Goal: Task Accomplishment & Management: Manage account settings

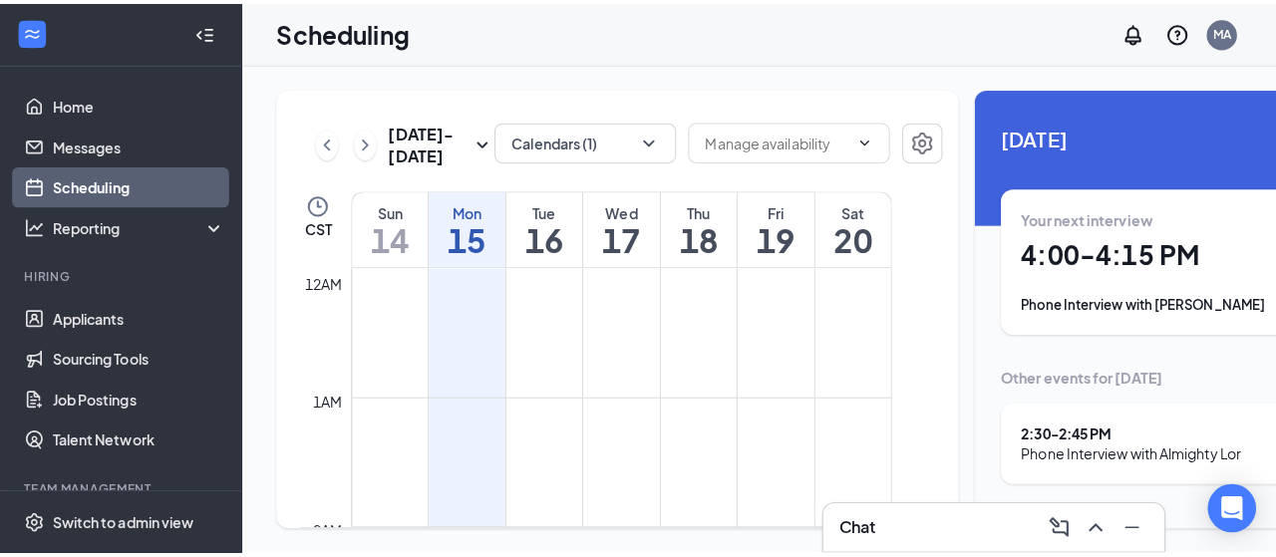
scroll to position [1280, 0]
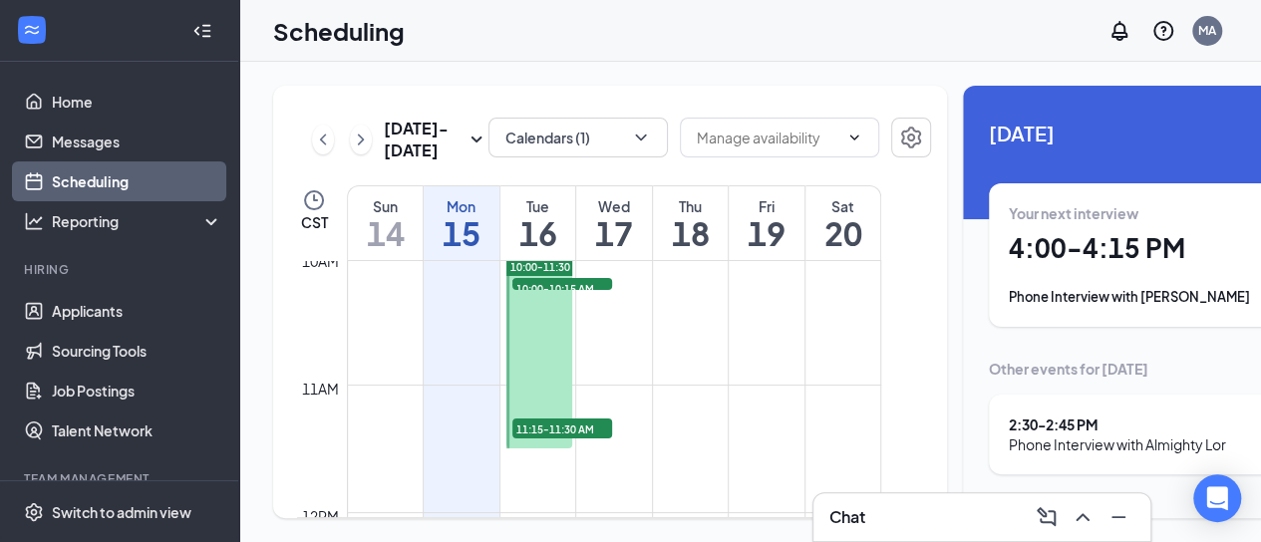
click at [1040, 301] on div "Phone Interview with [PERSON_NAME]" at bounding box center [1146, 297] width 275 height 20
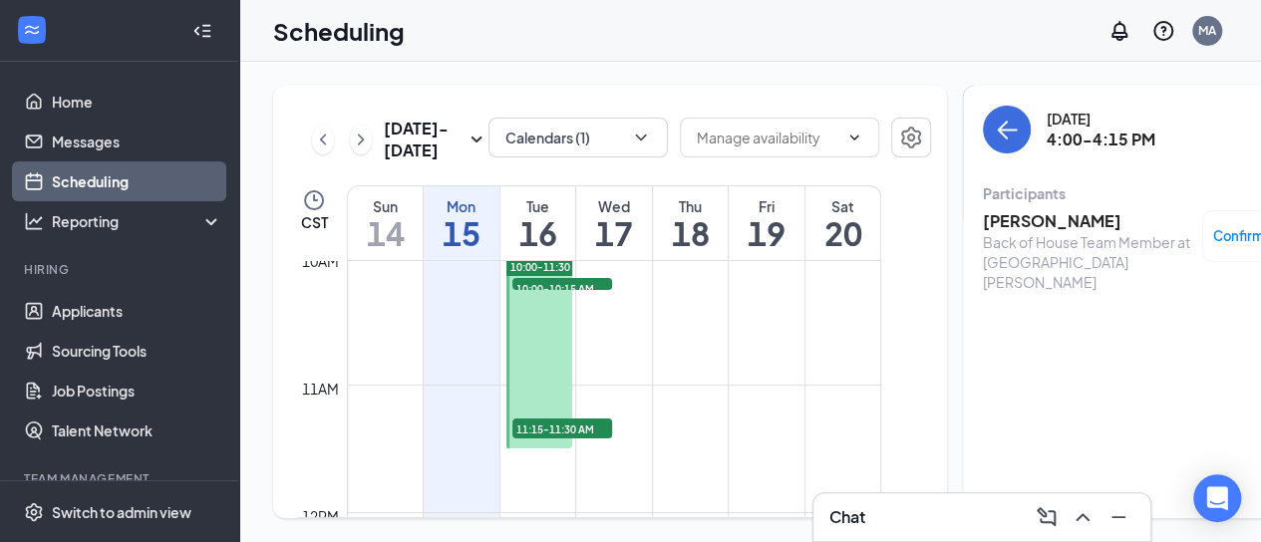
click at [1010, 232] on div "Back of House Team Member at [GEOGRAPHIC_DATA][PERSON_NAME]" at bounding box center [1087, 262] width 209 height 60
click at [997, 218] on h3 "[PERSON_NAME]" at bounding box center [1087, 221] width 209 height 22
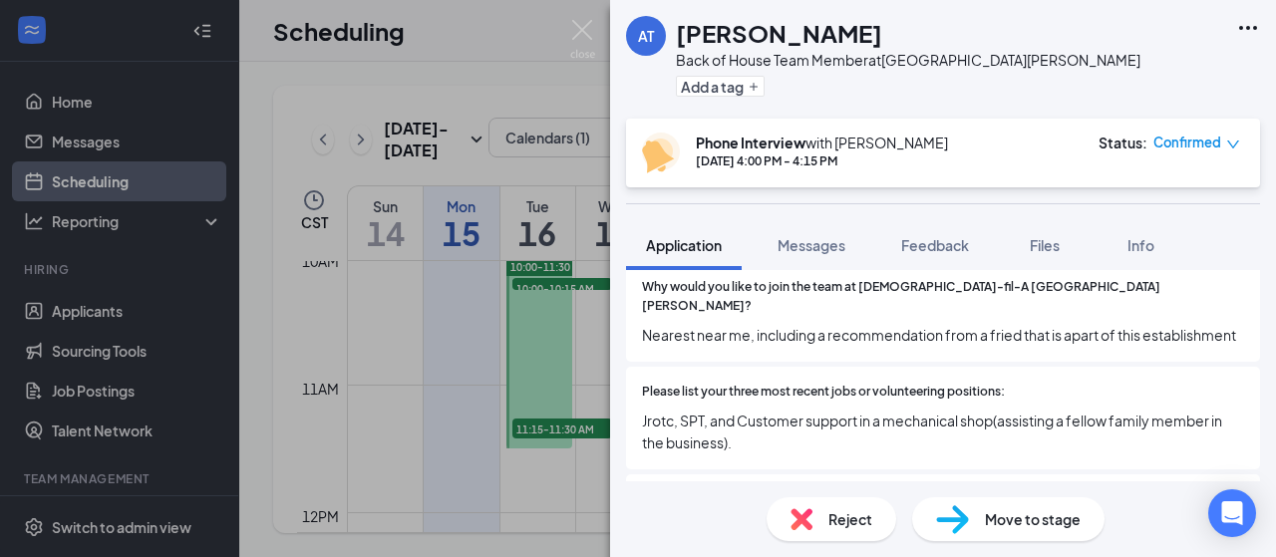
scroll to position [435, 0]
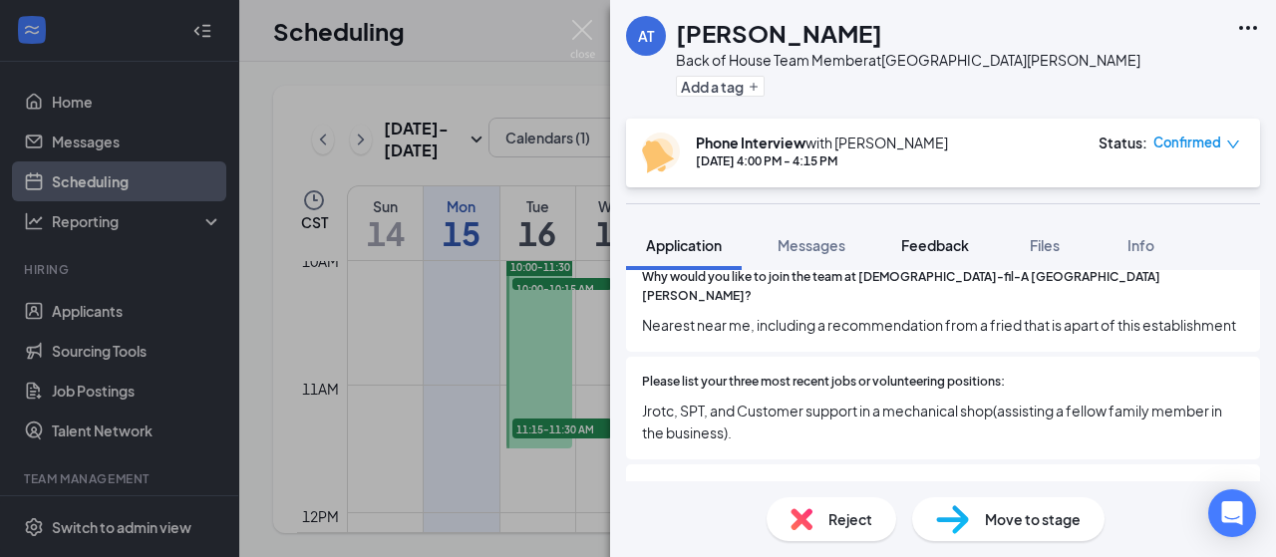
click at [951, 246] on span "Feedback" at bounding box center [935, 245] width 68 height 18
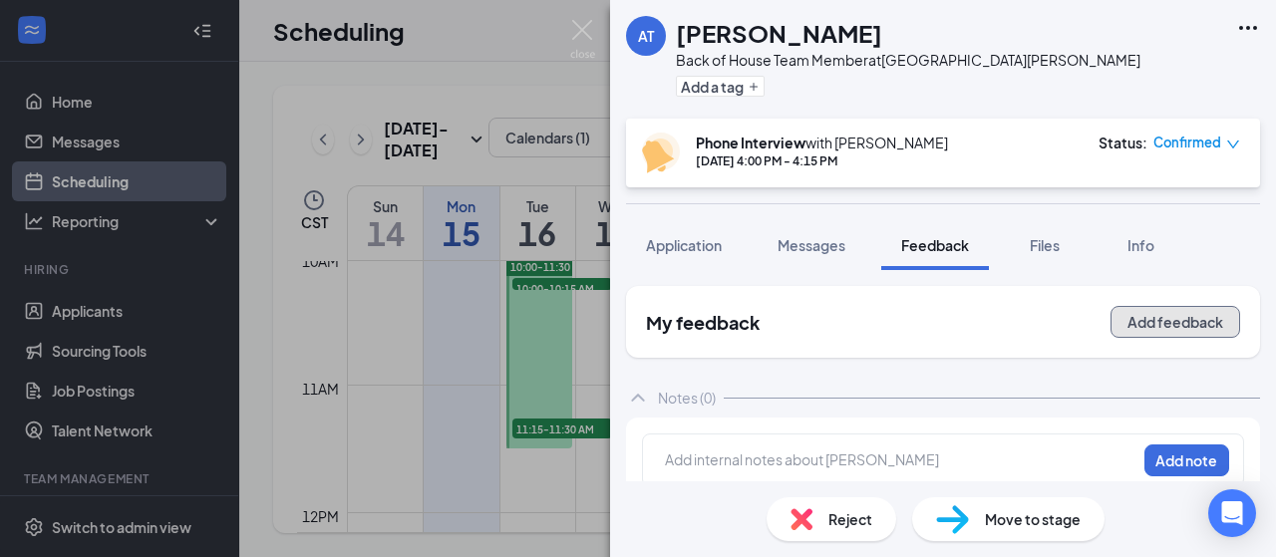
click at [1152, 318] on button "Add feedback" at bounding box center [1175, 322] width 130 height 32
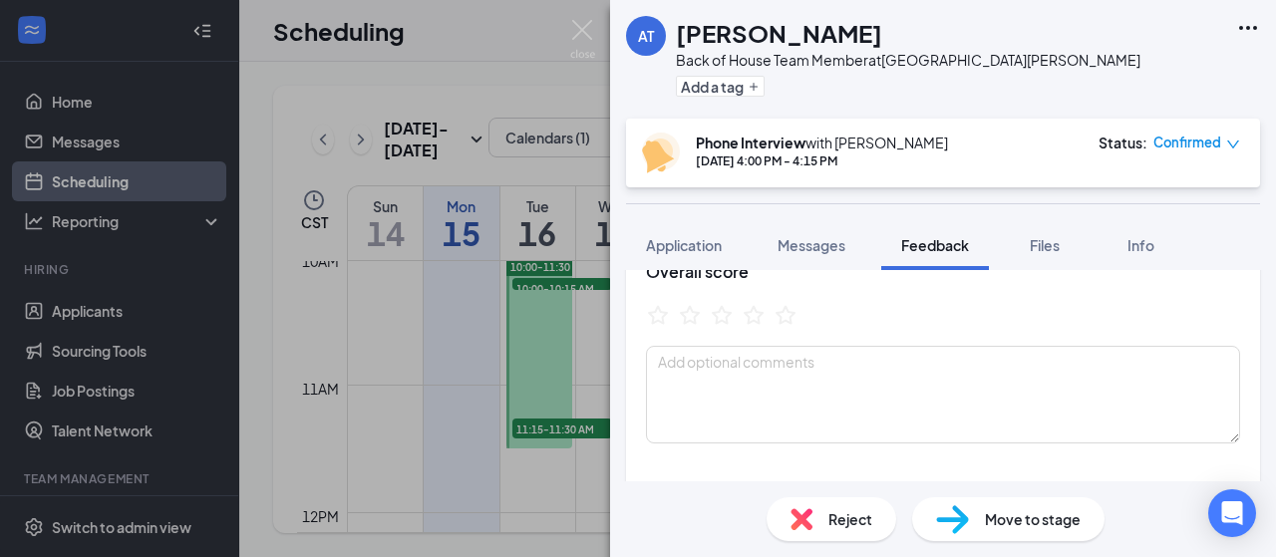
scroll to position [119, 0]
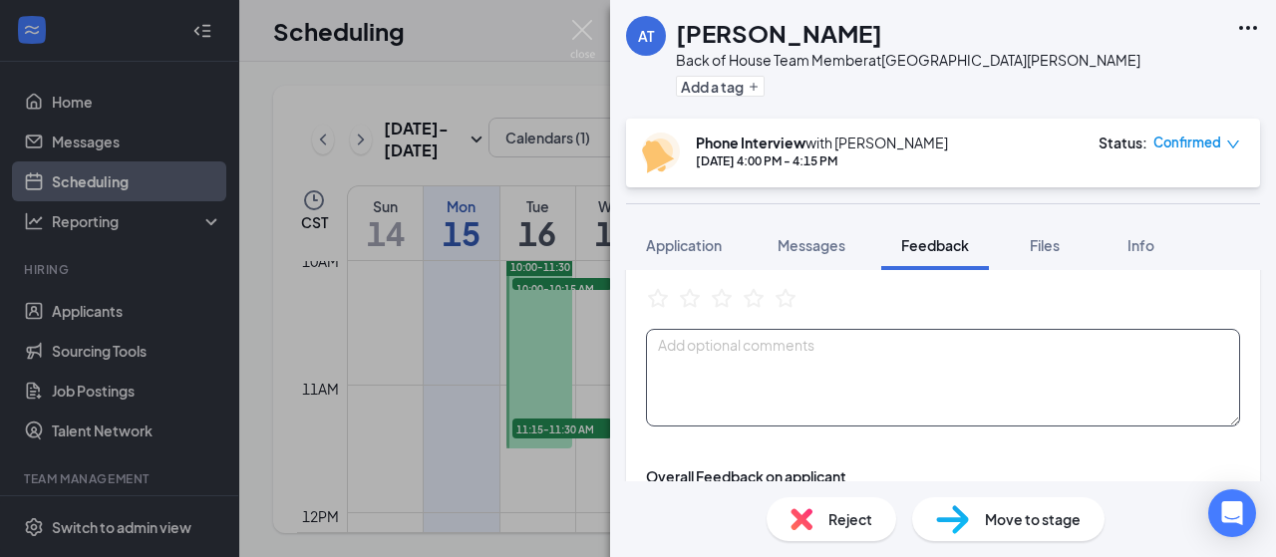
click at [685, 357] on textarea at bounding box center [943, 378] width 594 height 98
type textarea "Aly-"
drag, startPoint x: 686, startPoint y: 345, endPoint x: 649, endPoint y: 343, distance: 36.9
click at [649, 343] on textarea "Aly-" at bounding box center [943, 378] width 594 height 98
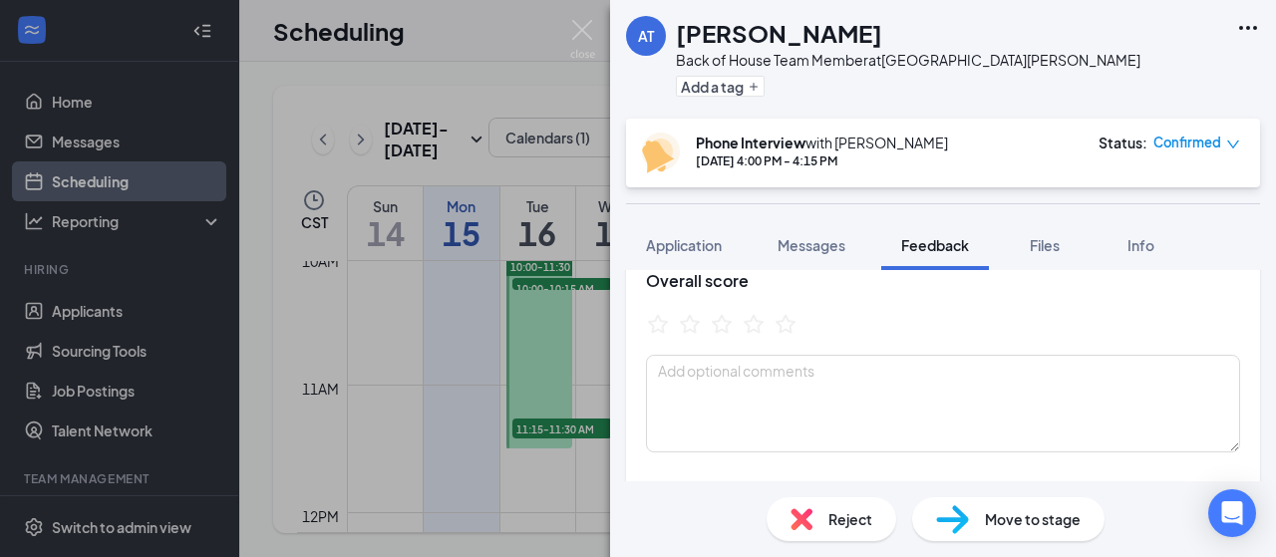
scroll to position [87, 0]
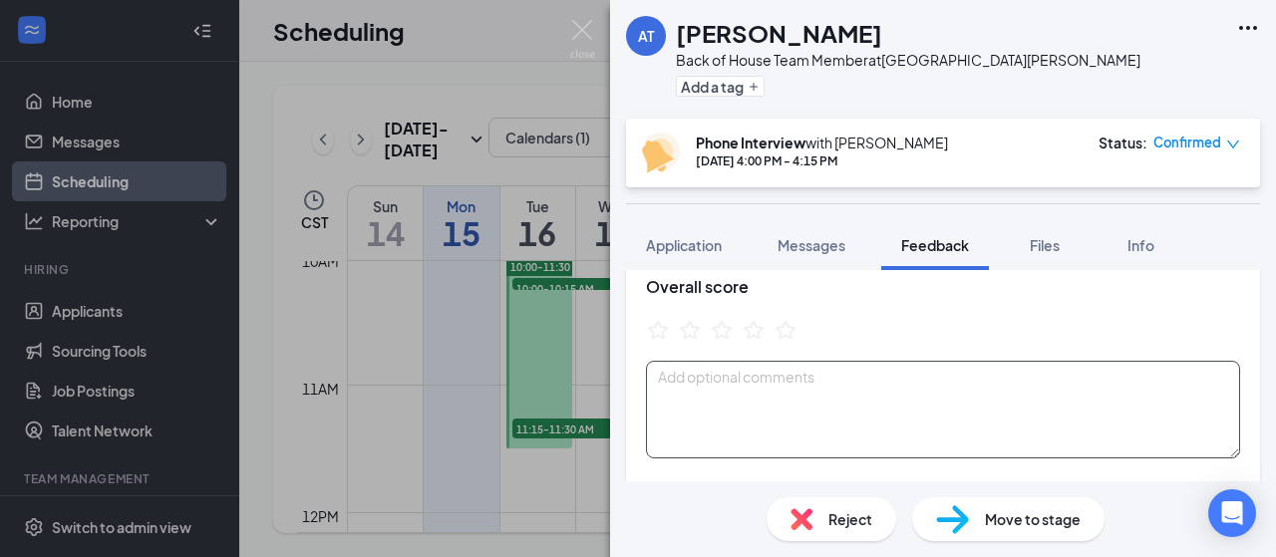
click at [731, 372] on textarea at bounding box center [943, 410] width 594 height 98
type textarea "Knows [PERSON_NAME]"
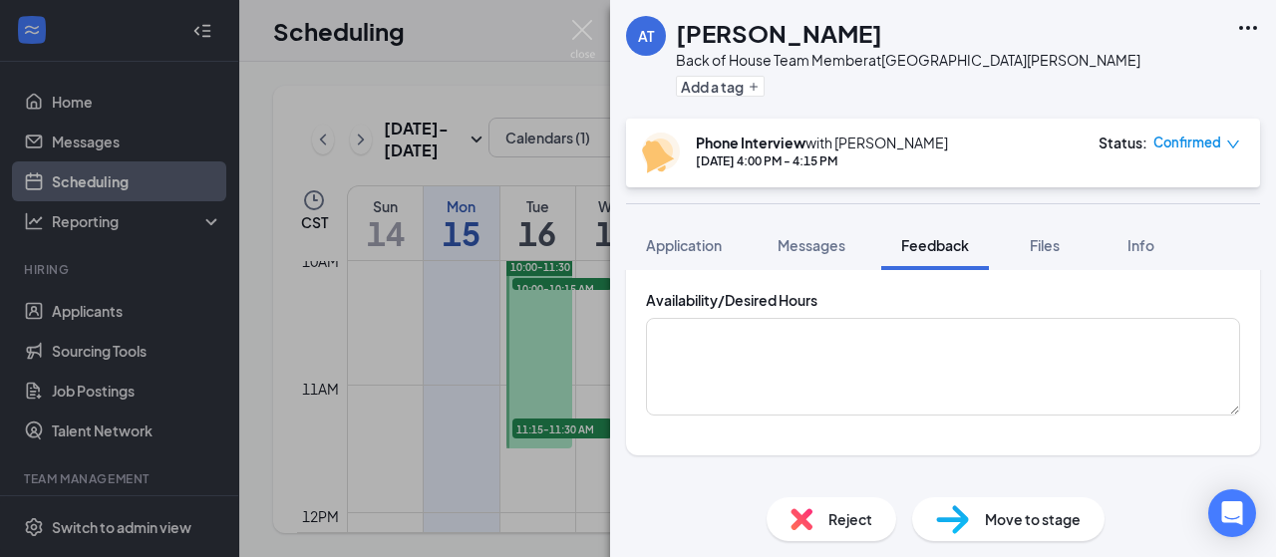
scroll to position [452, 0]
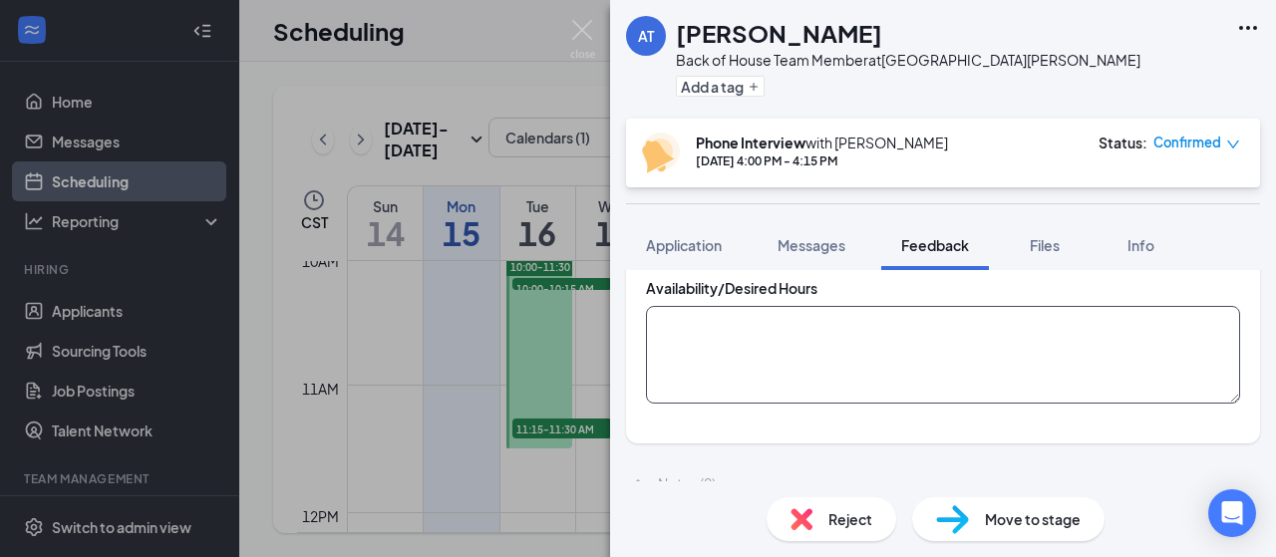
click at [680, 338] on textarea at bounding box center [943, 355] width 594 height 98
click at [693, 347] on textarea "M-F, 3-close Sat, 8-6" at bounding box center [943, 355] width 594 height 98
click at [733, 342] on textarea "M-F, 3-close Sat, 8am-6" at bounding box center [943, 355] width 594 height 98
click at [696, 325] on textarea "M-F, 3-close Sat, 8am-6pm" at bounding box center [943, 355] width 594 height 98
type textarea "M-F, 3pm-close Sat, 8am-6pm"
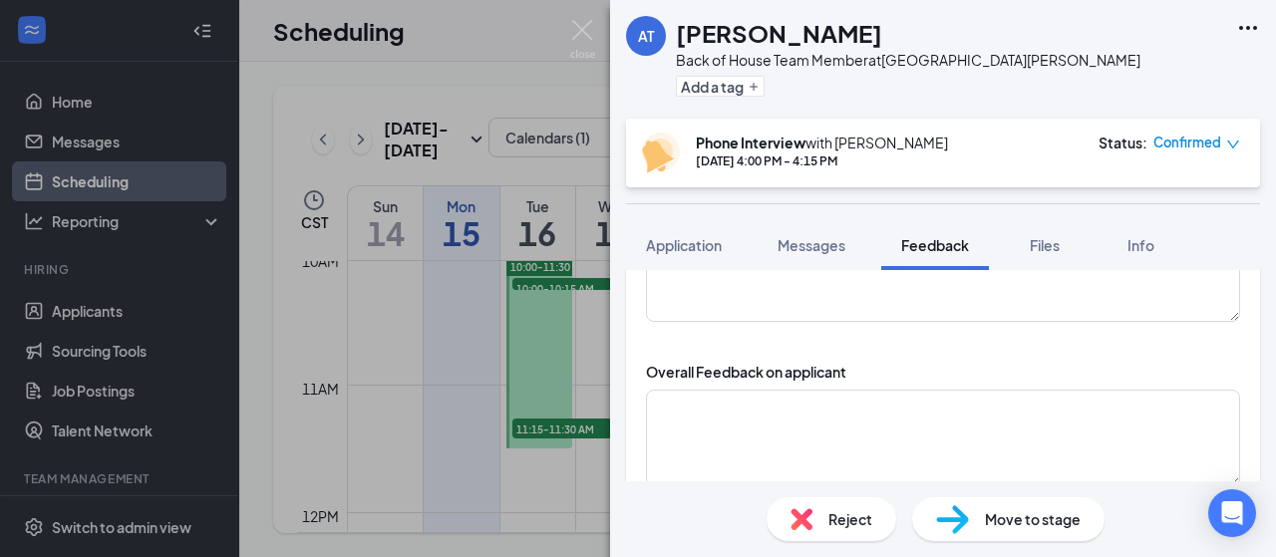
scroll to position [252, 0]
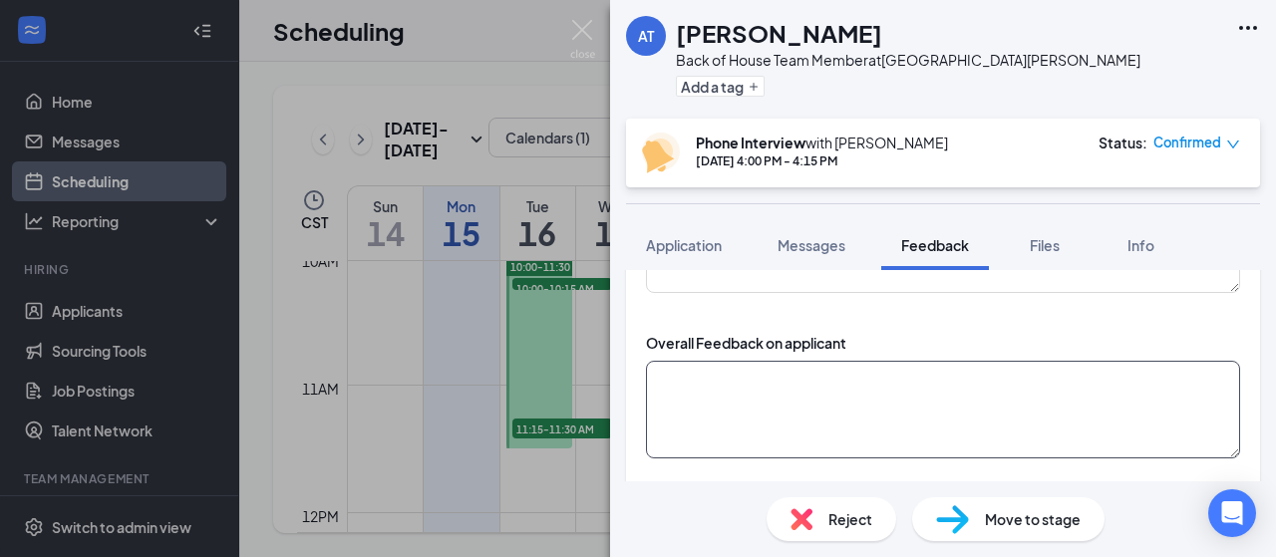
click at [672, 361] on textarea at bounding box center [943, 410] width 594 height 98
type textarea "over [DEMOGRAPHIC_DATA]"
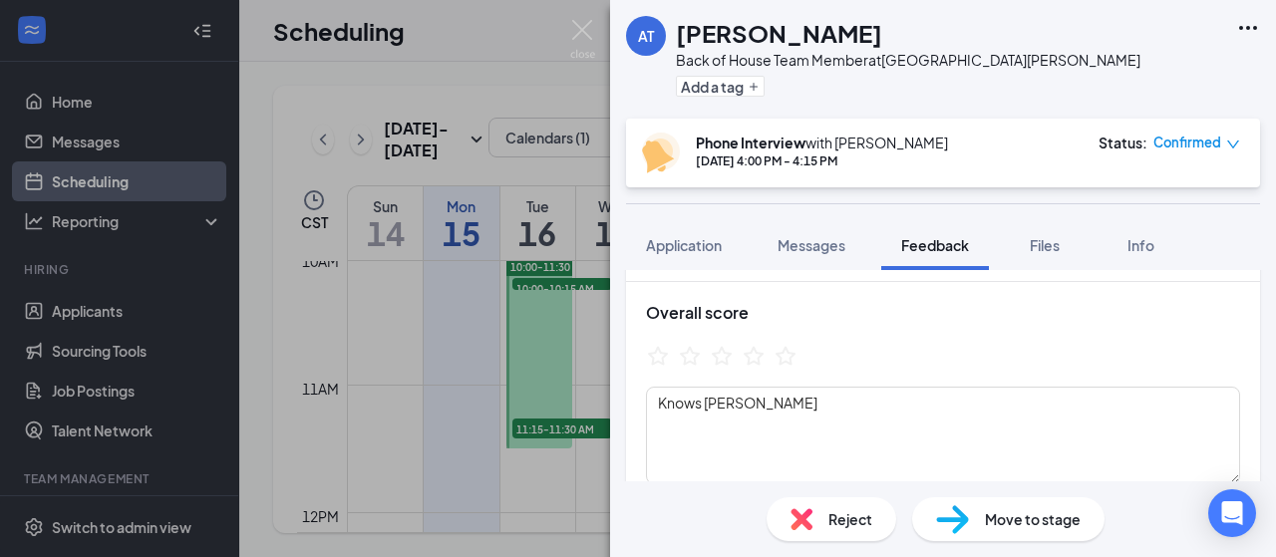
scroll to position [55, 0]
click at [785, 370] on icon "StarBorder" at bounding box center [785, 362] width 26 height 26
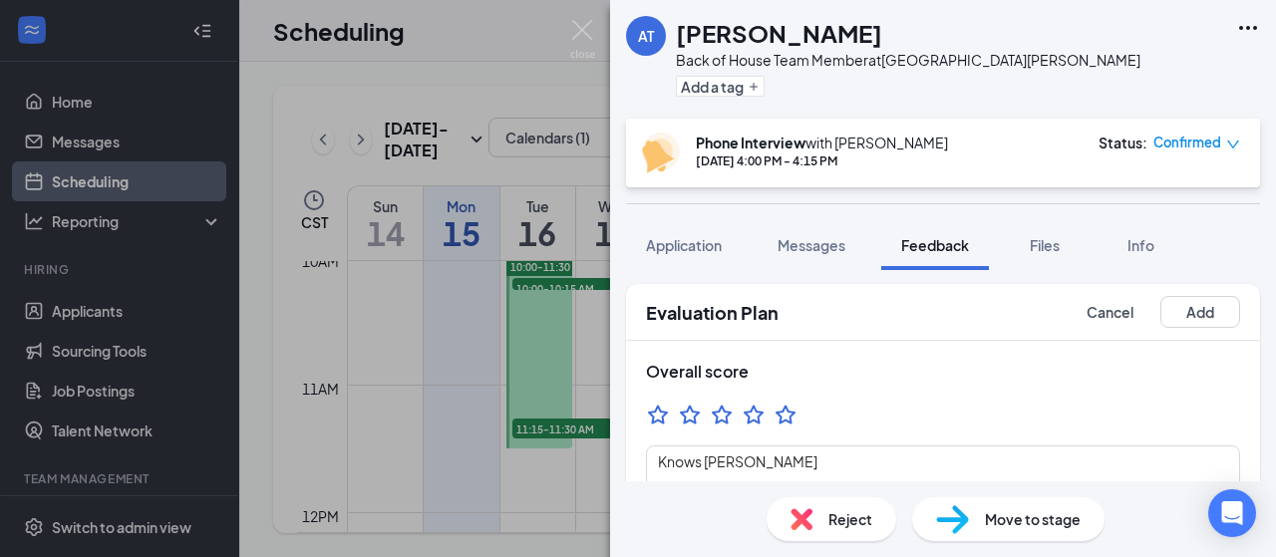
scroll to position [0, 0]
click at [1203, 318] on button "Add" at bounding box center [1200, 314] width 80 height 32
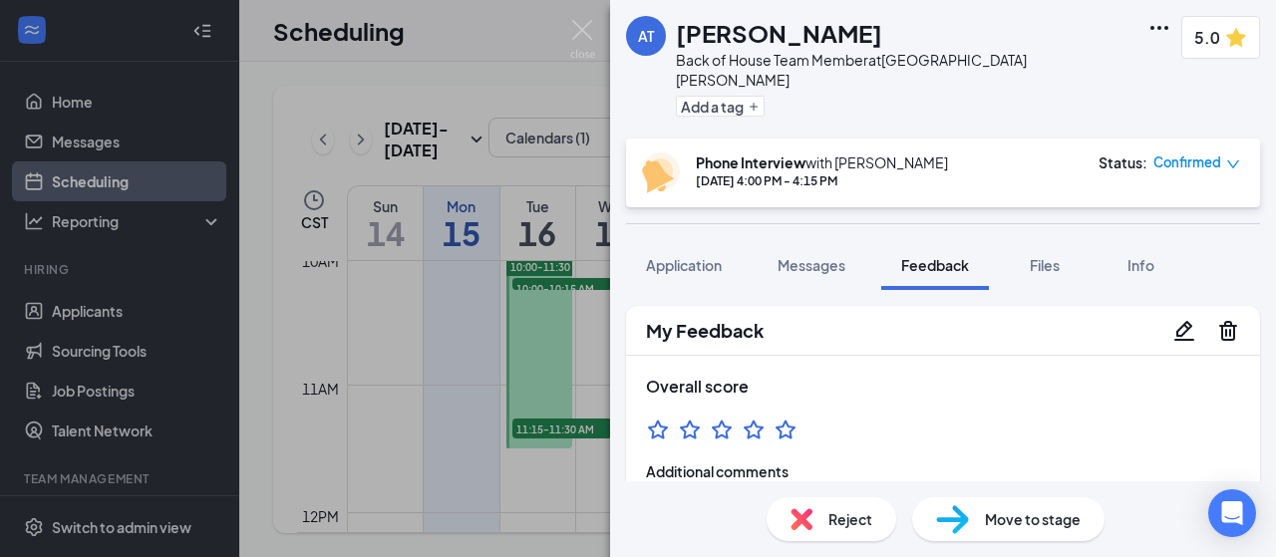
click at [1172, 319] on icon "Pencil" at bounding box center [1184, 331] width 24 height 24
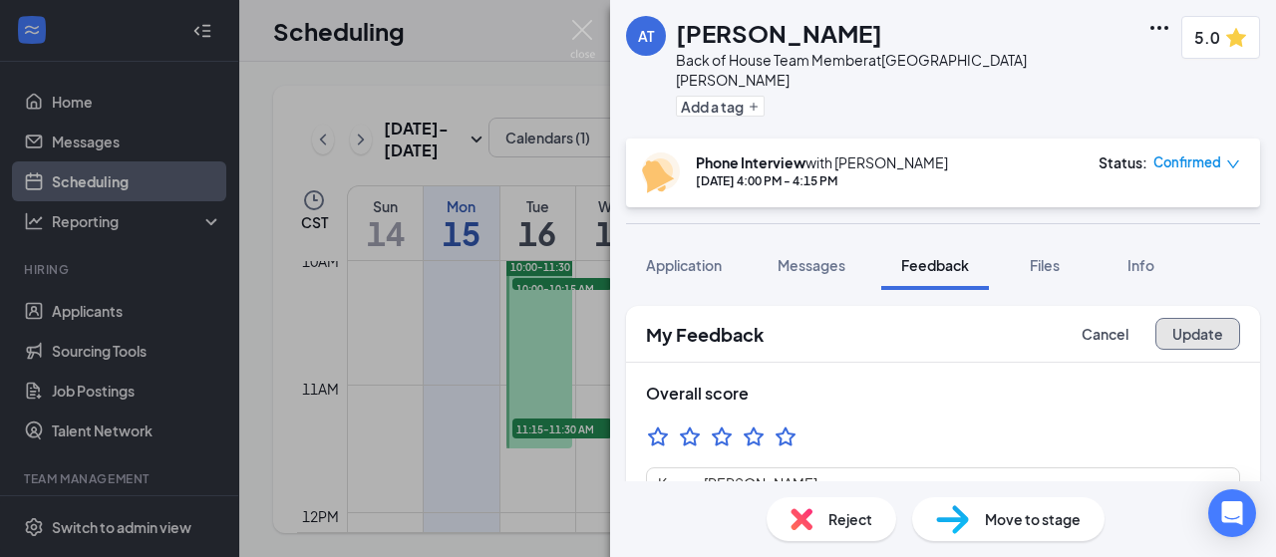
click at [1194, 323] on button "Update" at bounding box center [1197, 334] width 85 height 32
type textarea "M-F, 3pm-close Sat, 8am-6pm"
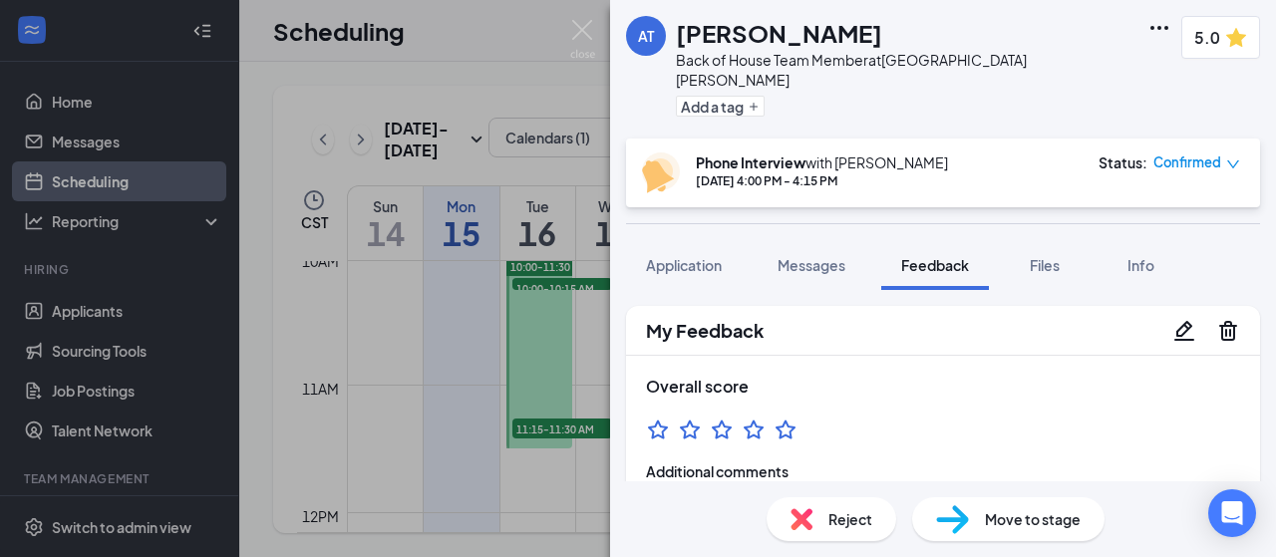
click at [582, 23] on img at bounding box center [582, 39] width 25 height 39
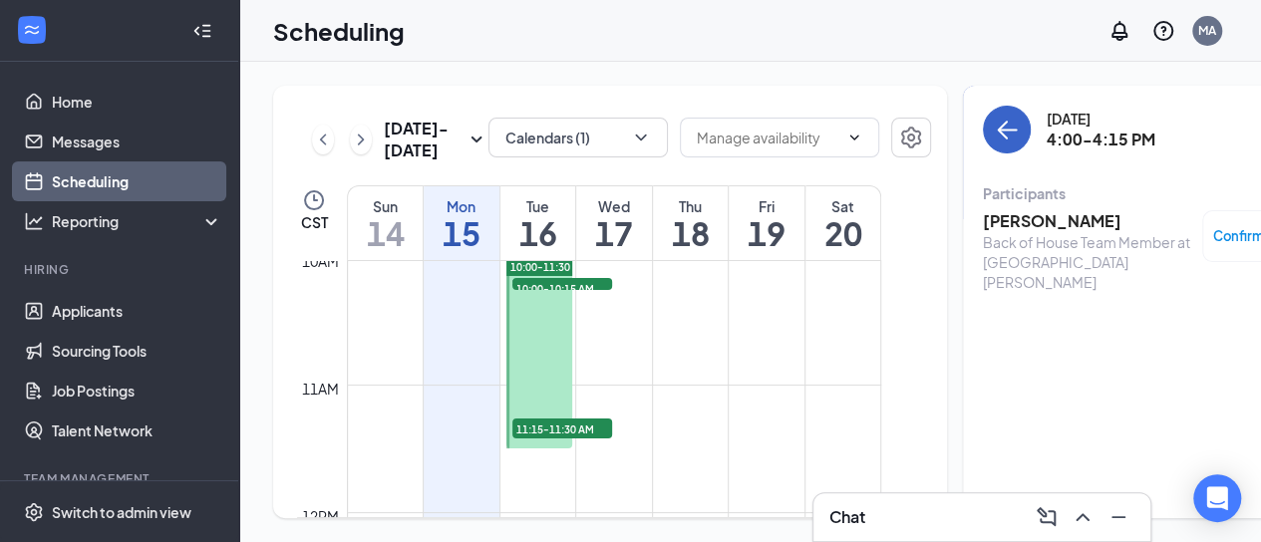
click at [995, 141] on icon "ArrowLeft" at bounding box center [1007, 130] width 24 height 24
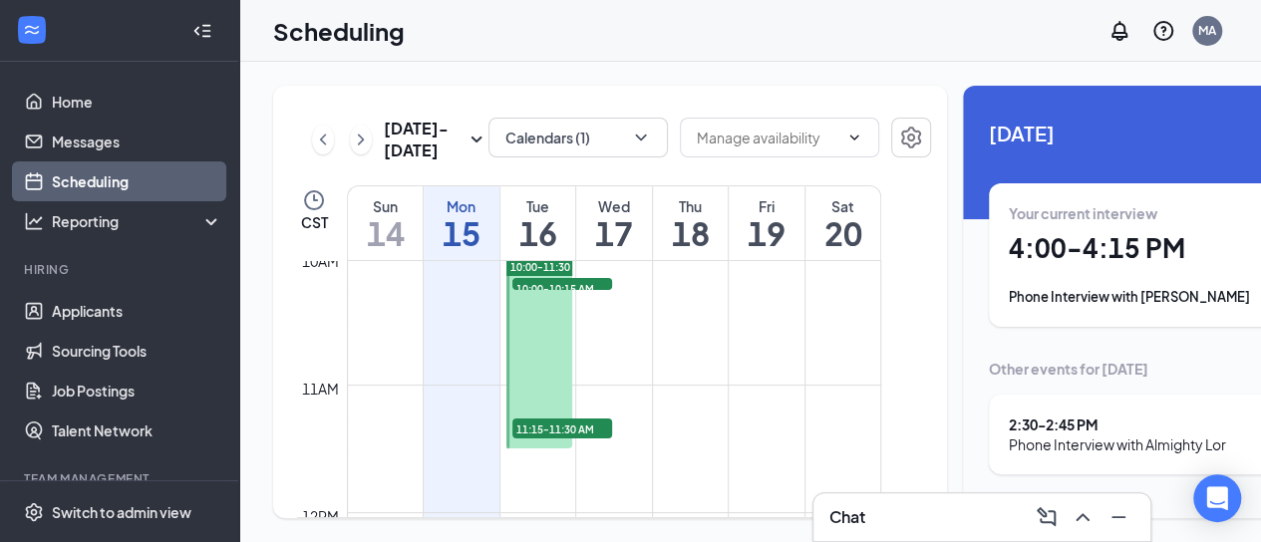
click at [1053, 280] on div "Your current interview 4:00 - 4:15 PM Phone Interview with [PERSON_NAME]" at bounding box center [1146, 255] width 275 height 104
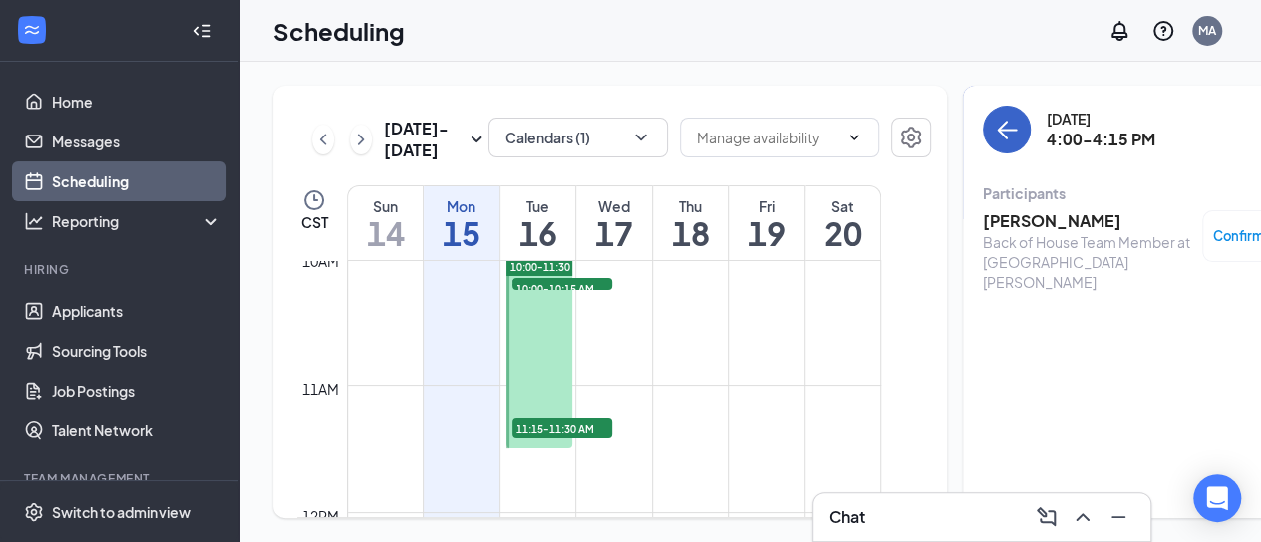
click at [995, 129] on icon "ArrowLeft" at bounding box center [1007, 130] width 24 height 24
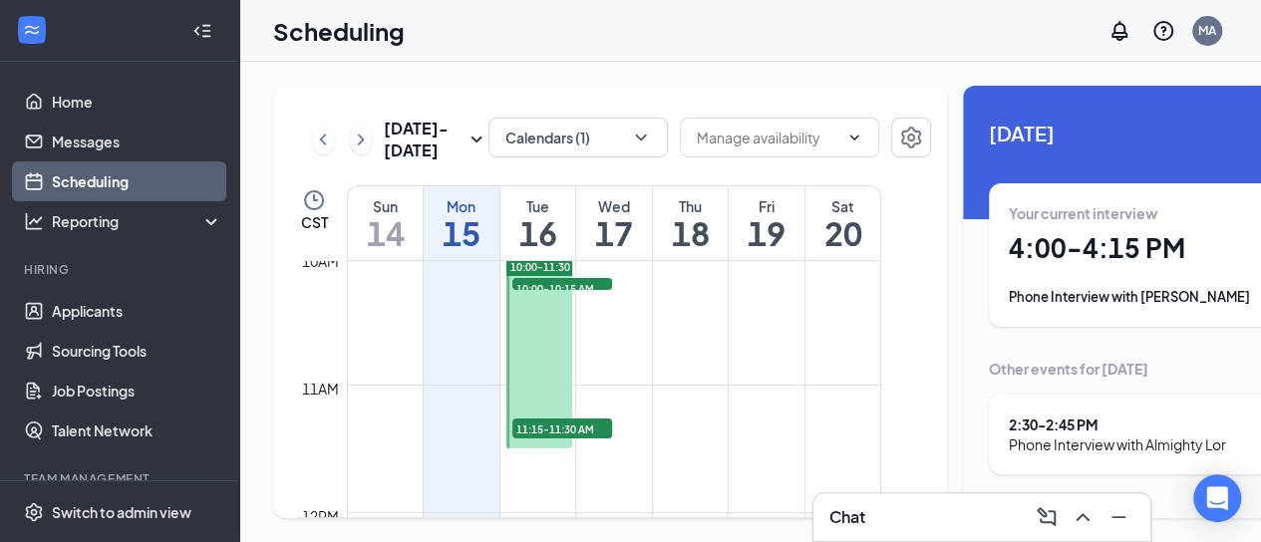
click at [1038, 426] on div "2:30 - 2:45 PM" at bounding box center [1117, 425] width 217 height 20
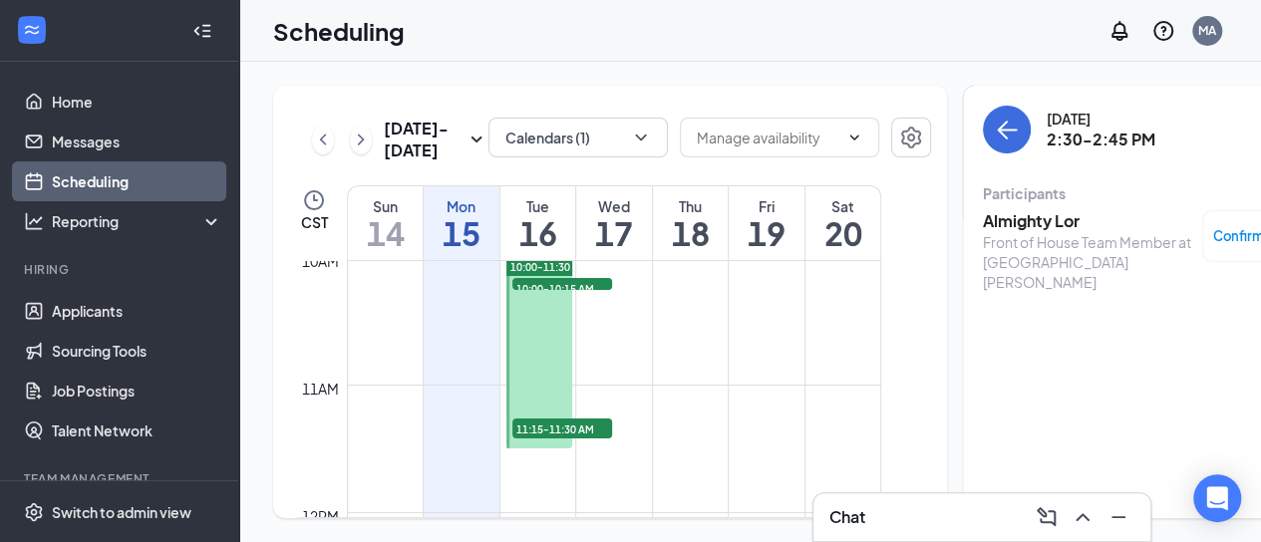
click at [1014, 210] on h3 "Almighty Lor" at bounding box center [1087, 221] width 209 height 22
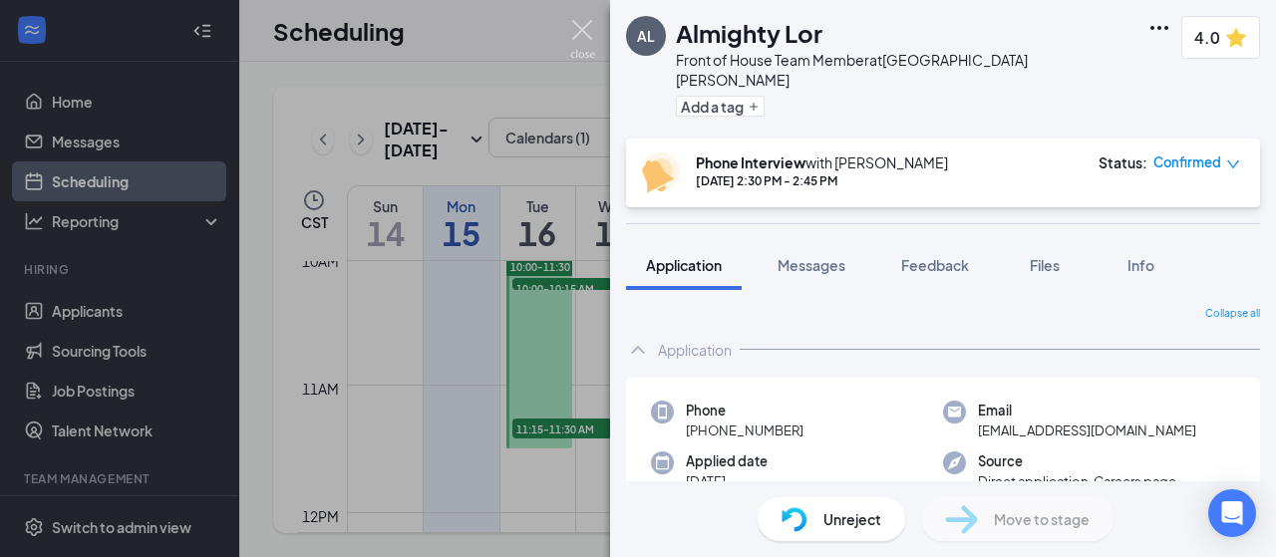
click at [585, 25] on img at bounding box center [582, 39] width 25 height 39
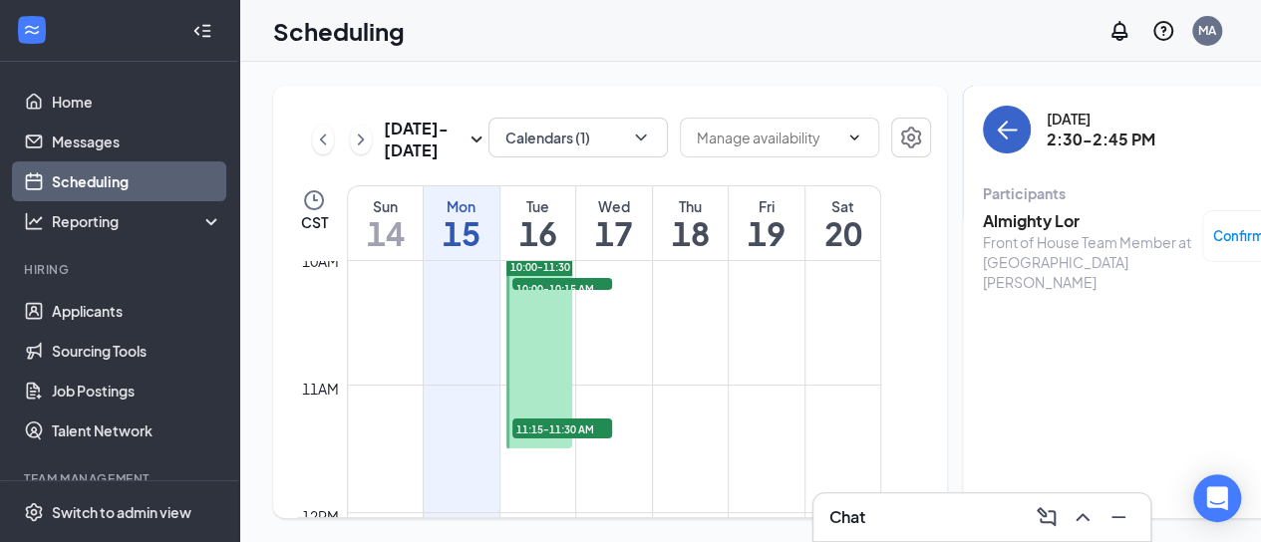
click at [995, 125] on icon "ArrowLeft" at bounding box center [1007, 130] width 24 height 24
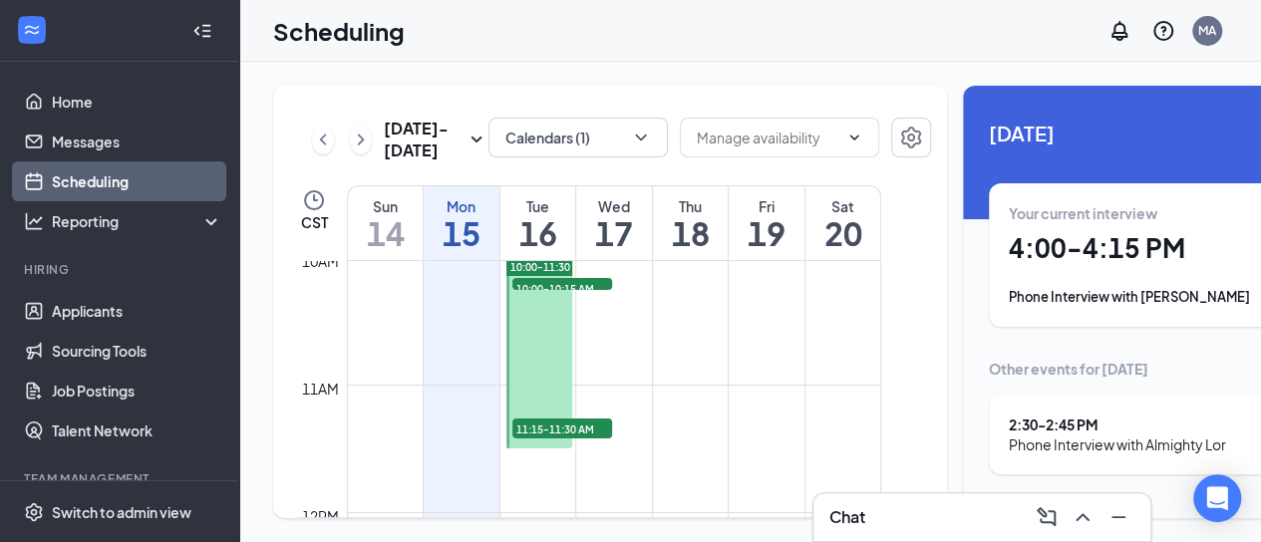
click at [1088, 268] on div "Your current interview 4:00 - 4:15 PM Phone Interview with [PERSON_NAME]" at bounding box center [1146, 255] width 275 height 104
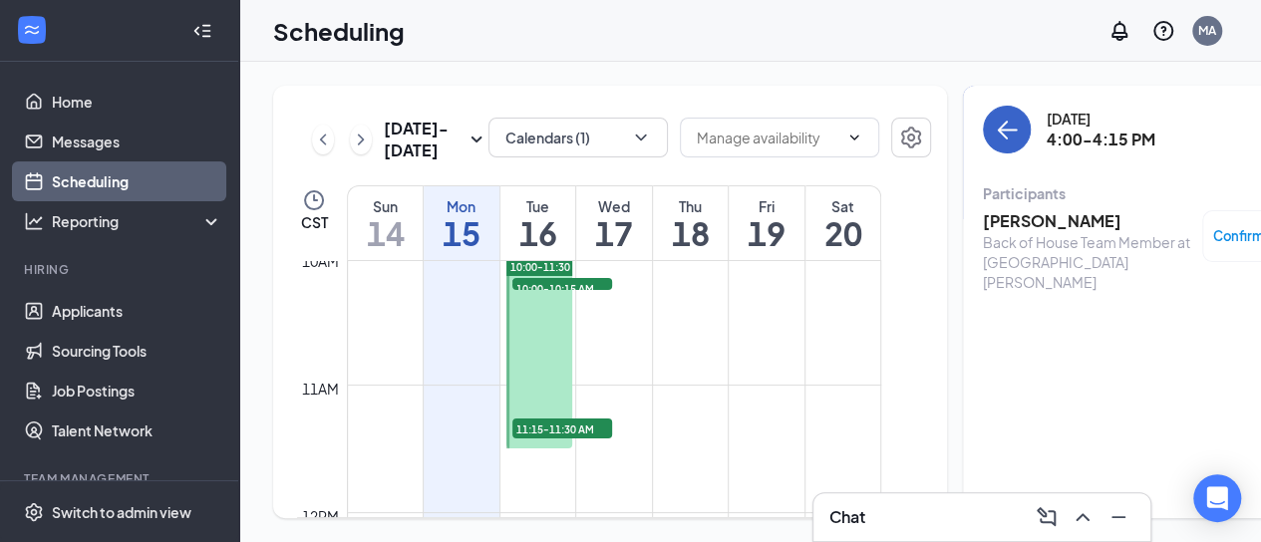
click at [995, 135] on icon "ArrowLeft" at bounding box center [1007, 130] width 24 height 24
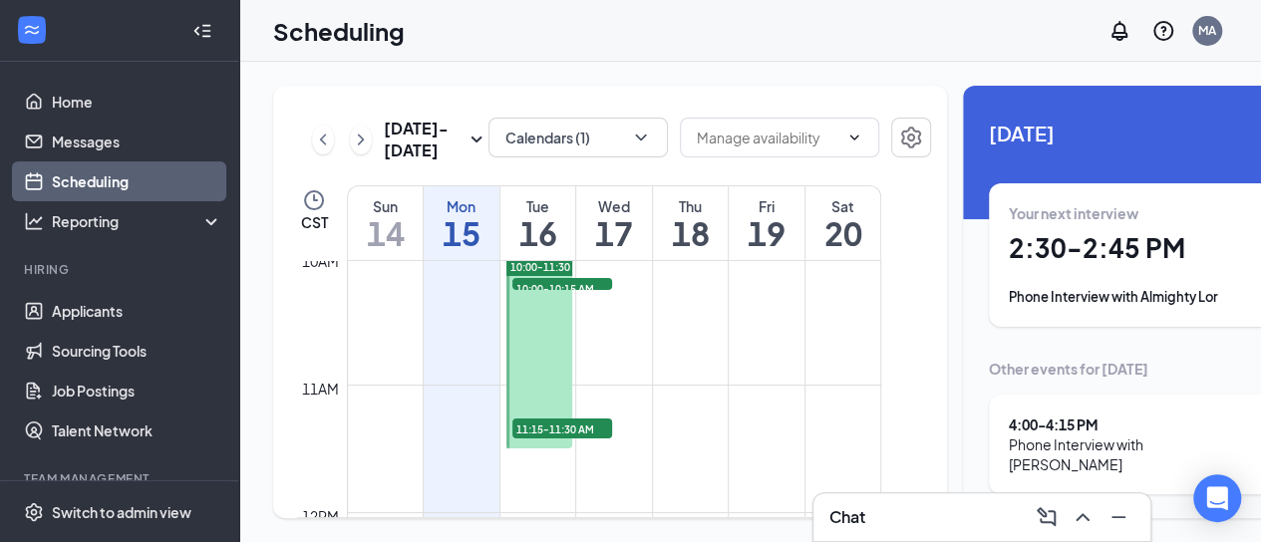
click at [1086, 417] on div "4:00 - 4:15 PM" at bounding box center [1132, 425] width 246 height 20
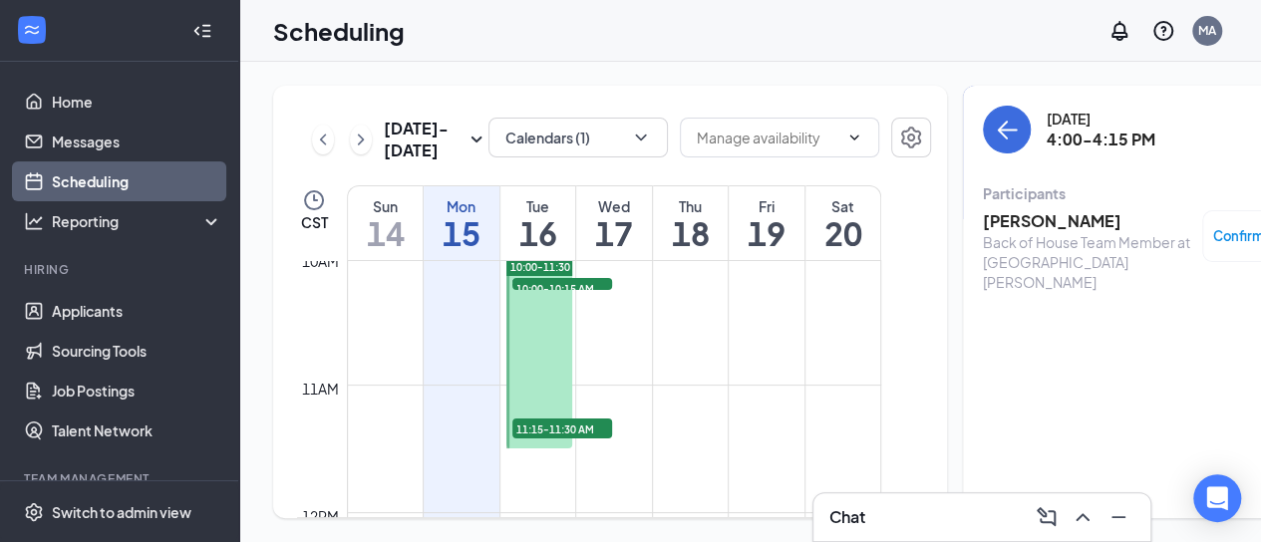
click at [983, 225] on h3 "[PERSON_NAME]" at bounding box center [1087, 221] width 209 height 22
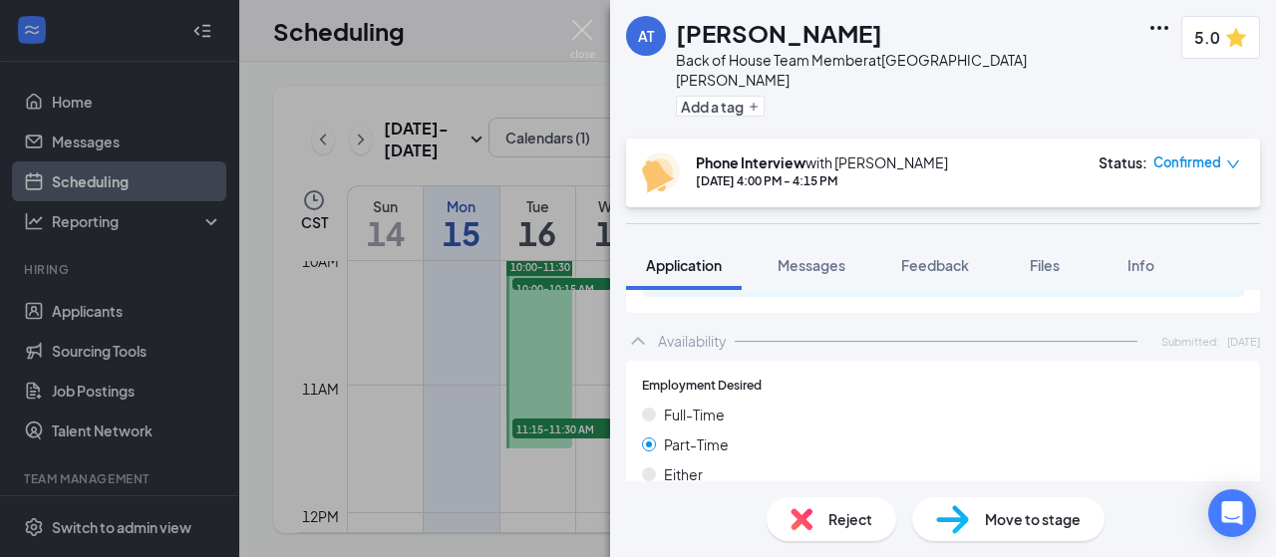
scroll to position [981, 0]
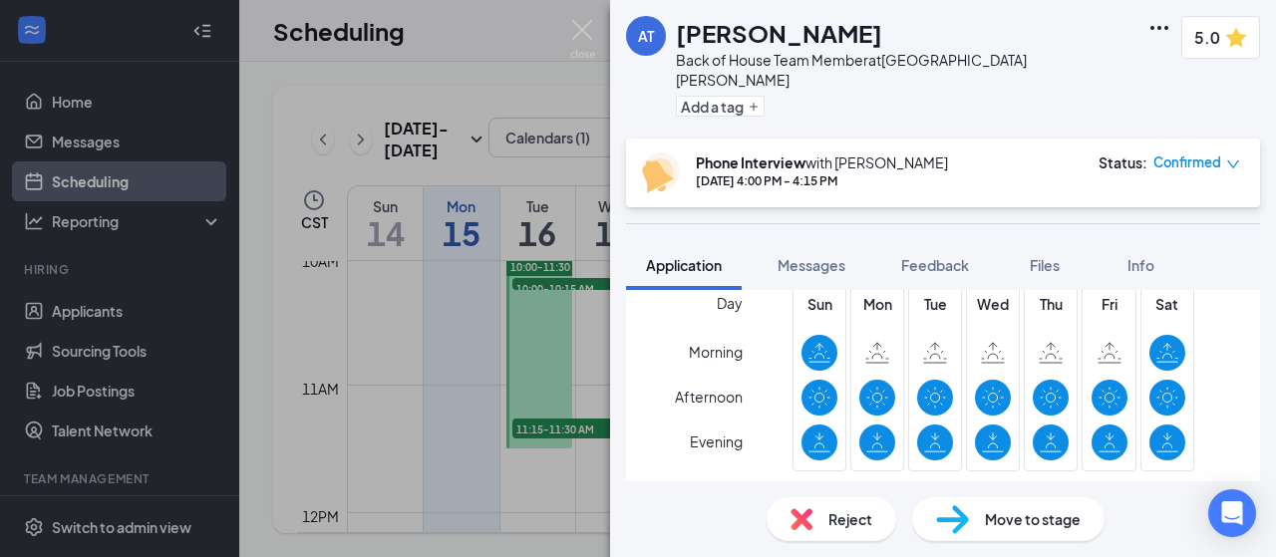
click at [983, 505] on div "Move to stage" at bounding box center [1008, 519] width 192 height 44
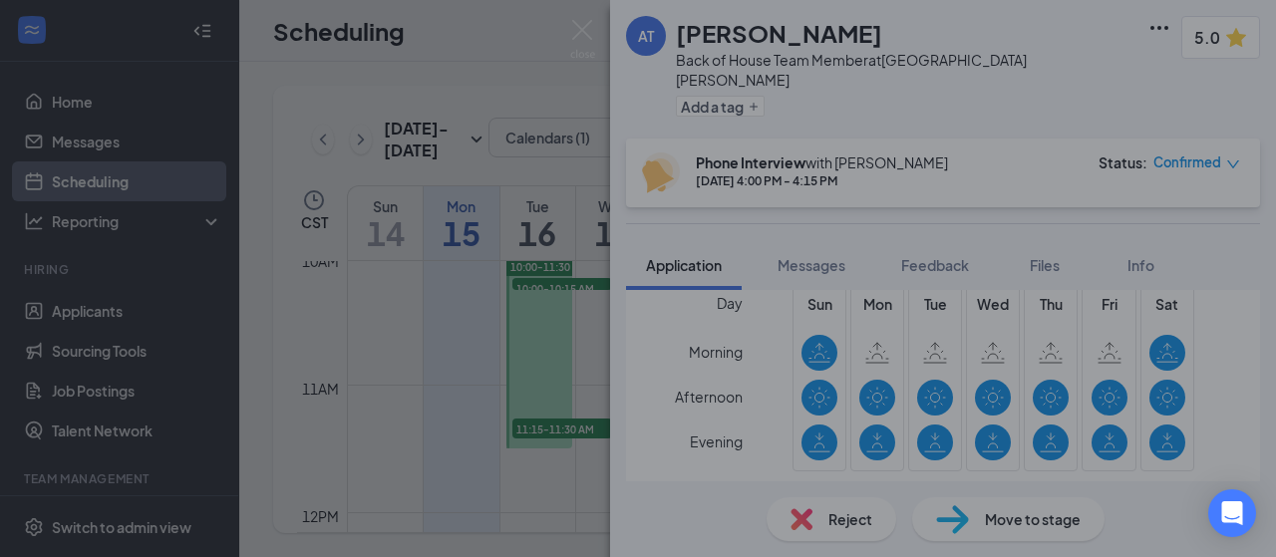
scroll to position [974, 0]
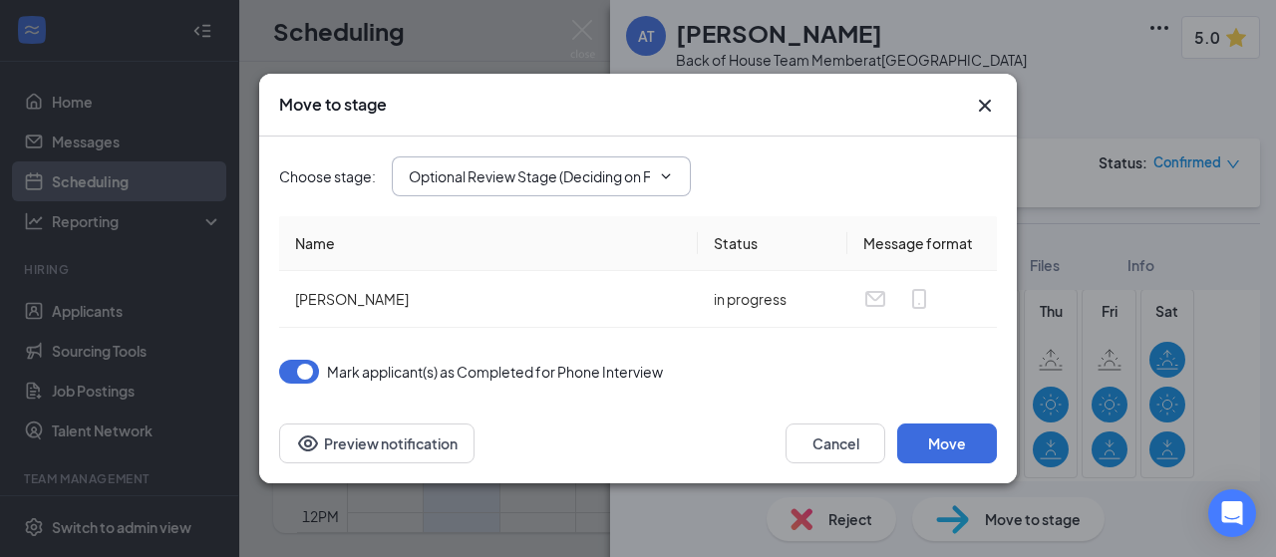
click at [429, 160] on span "Optional Review Stage (Deciding on Final Interview) (next stage)" at bounding box center [541, 176] width 299 height 40
click at [460, 184] on input "Optional Review Stage (Deciding on Final Interview) (next stage)" at bounding box center [529, 176] width 241 height 22
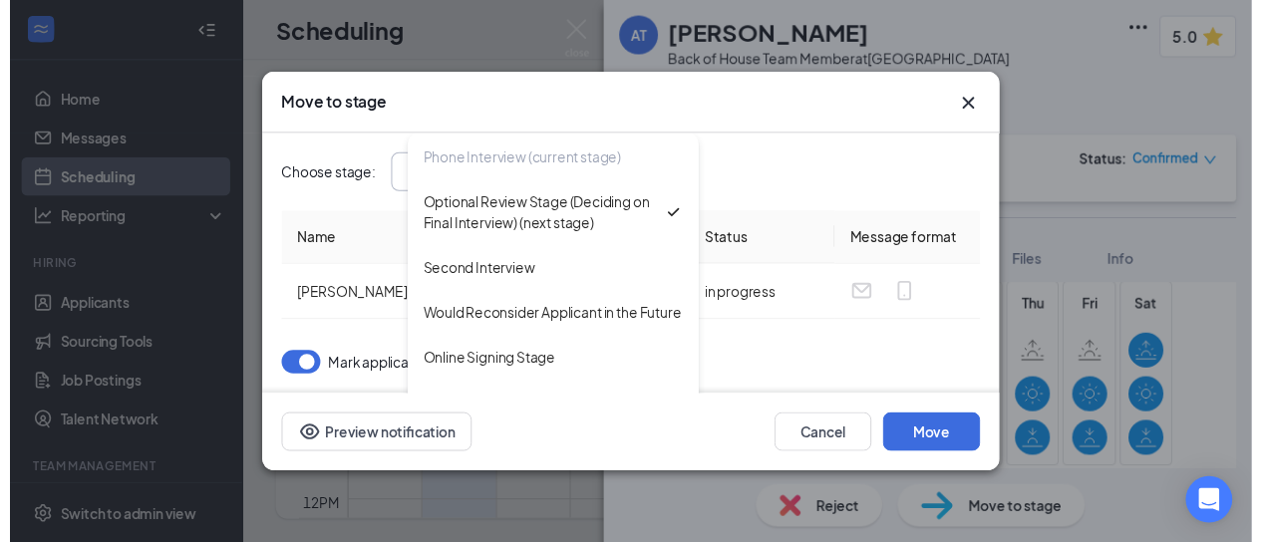
scroll to position [192, 0]
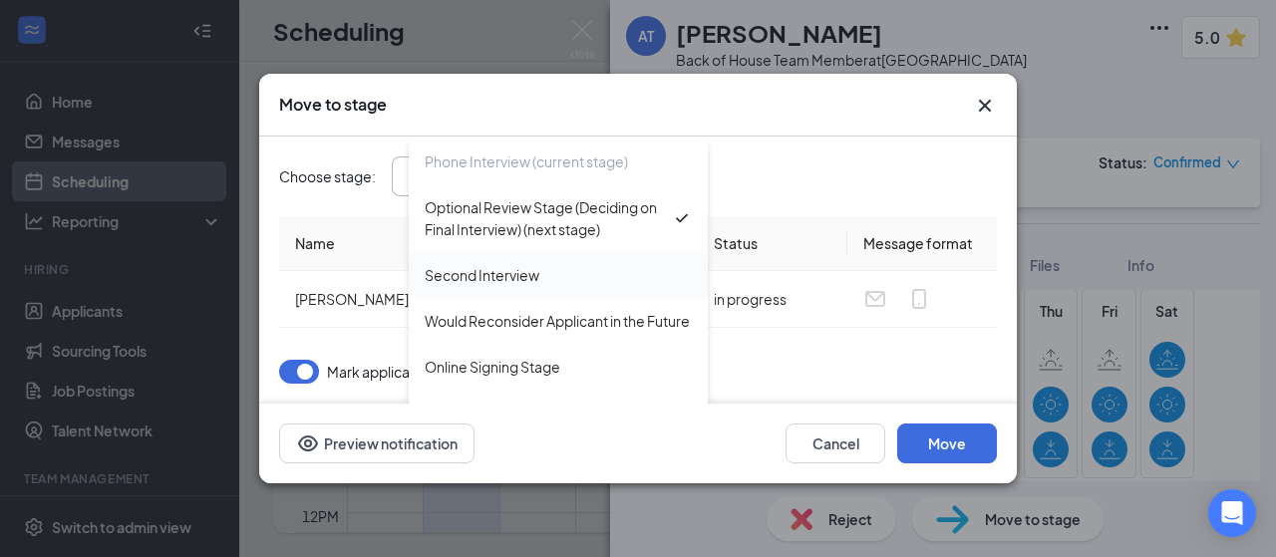
click at [612, 267] on div "Second Interview" at bounding box center [558, 275] width 267 height 22
type input "Second Interview"
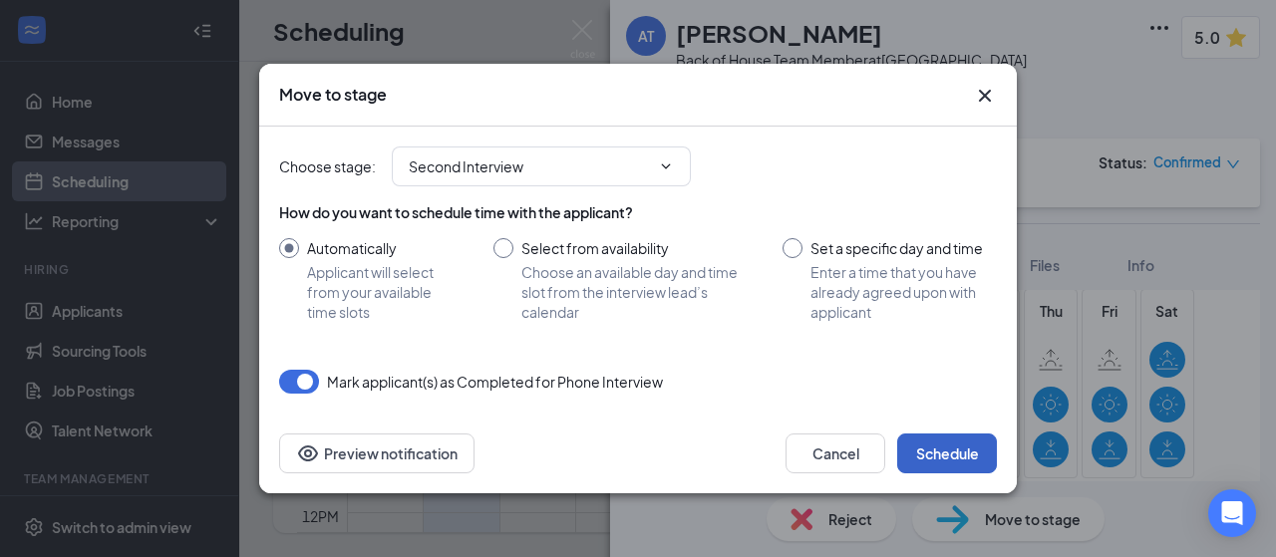
click at [952, 455] on button "Schedule" at bounding box center [947, 454] width 100 height 40
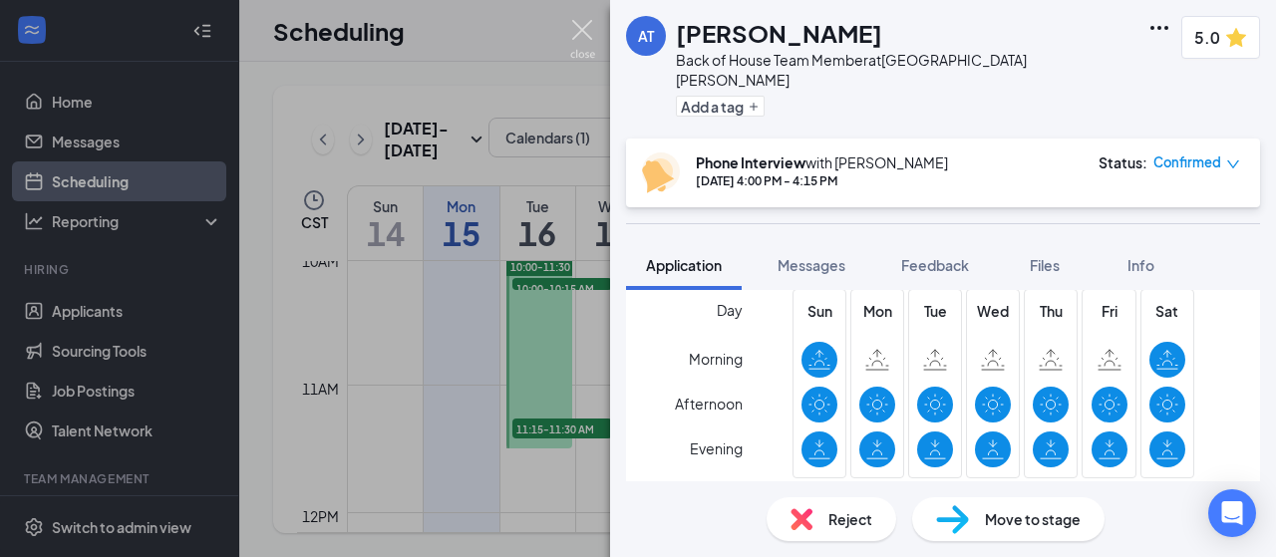
click at [580, 31] on img at bounding box center [582, 39] width 25 height 39
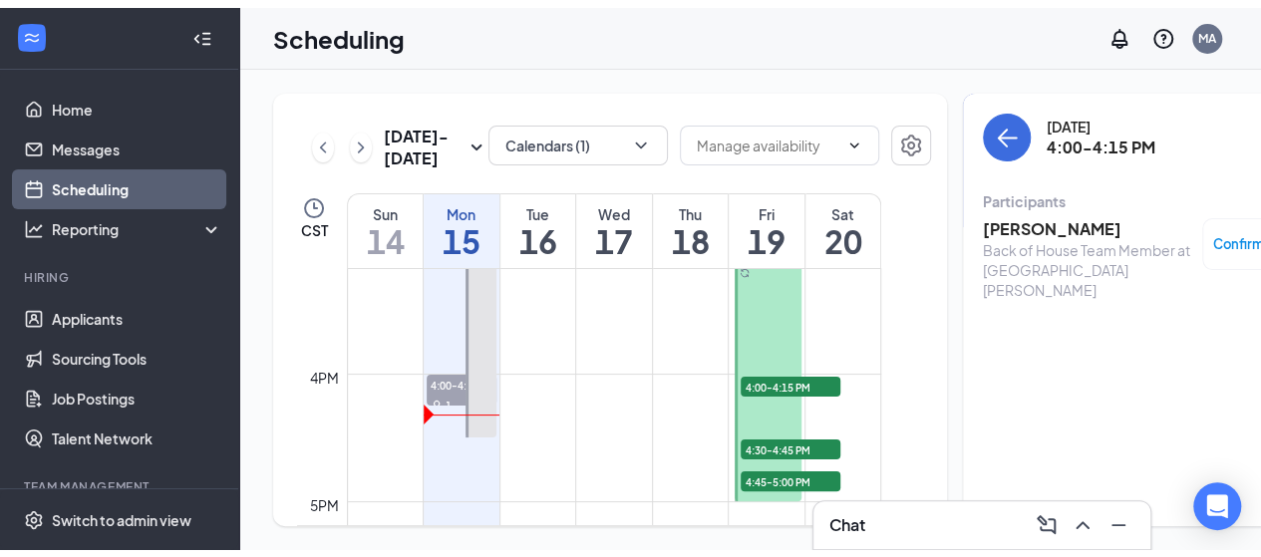
scroll to position [1957, 0]
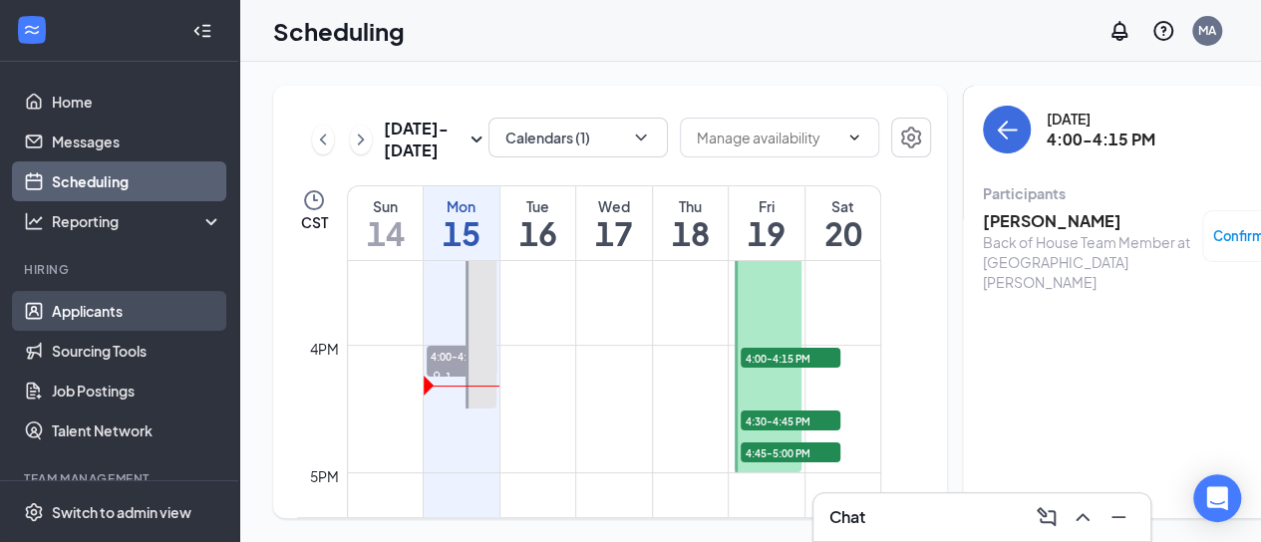
click at [100, 305] on link "Applicants" at bounding box center [137, 311] width 170 height 40
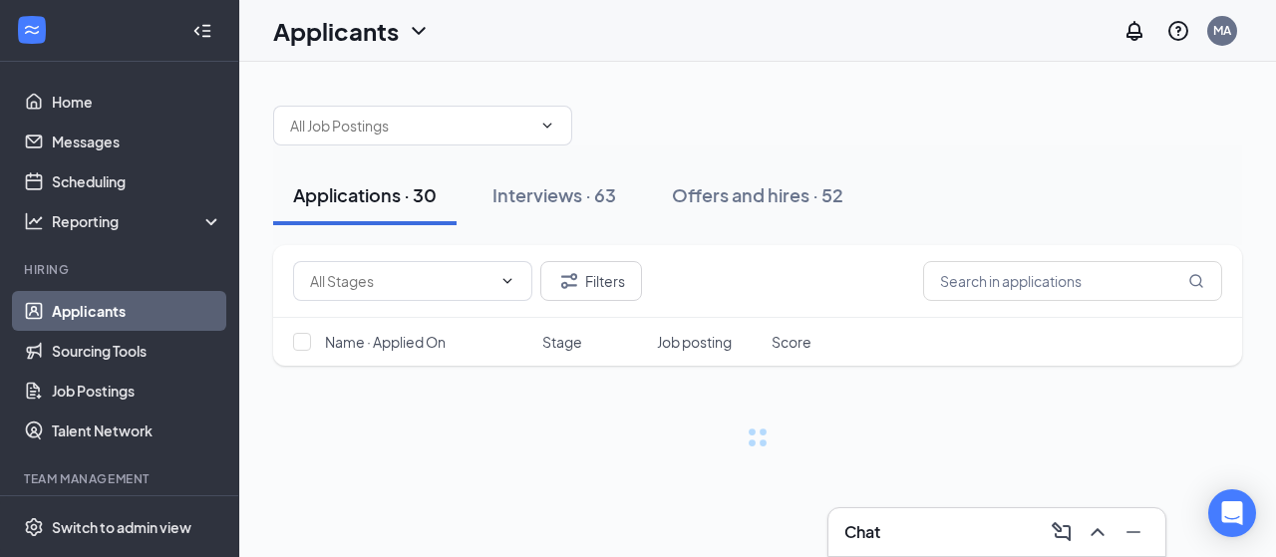
click at [100, 305] on link "Applicants" at bounding box center [137, 311] width 170 height 40
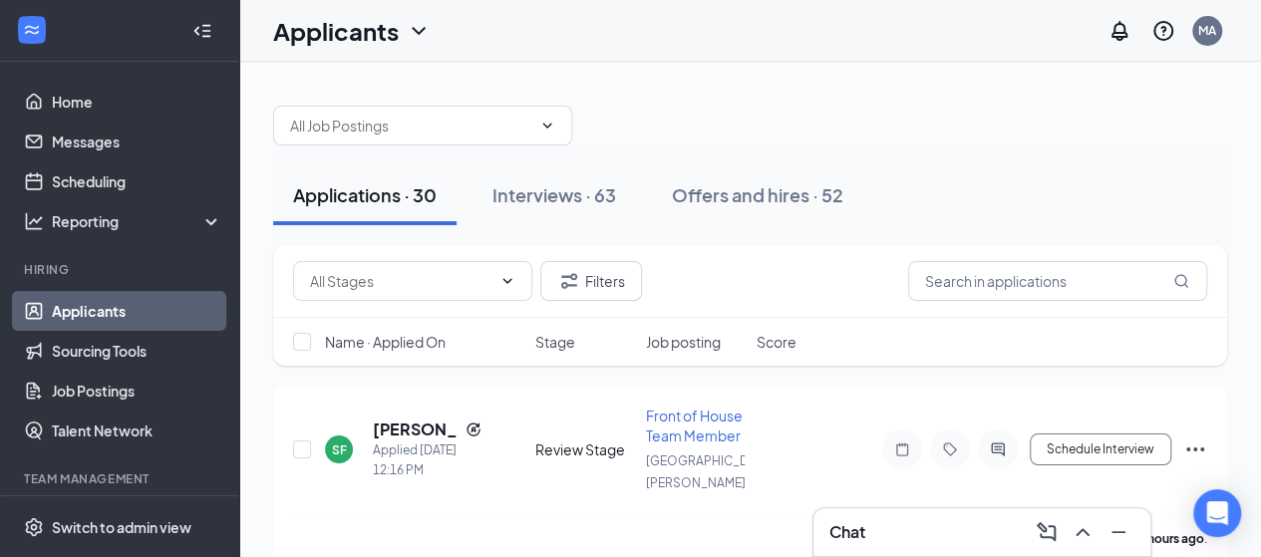
click at [460, 342] on div "Name · Applied On" at bounding box center [424, 342] width 198 height 20
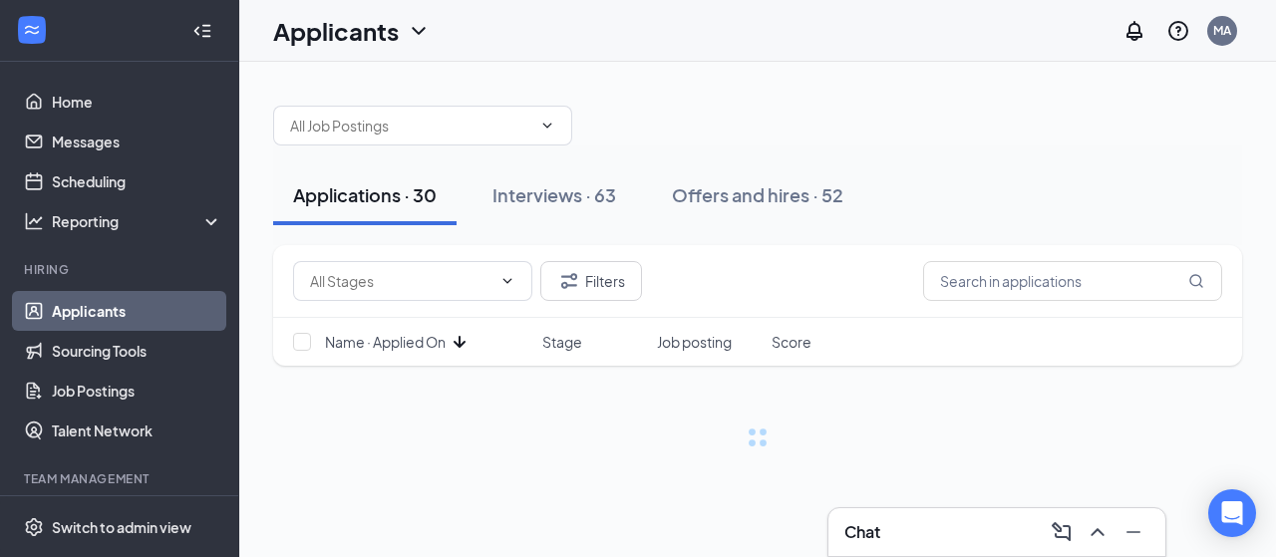
click at [460, 343] on icon "ArrowDown" at bounding box center [459, 342] width 12 height 12
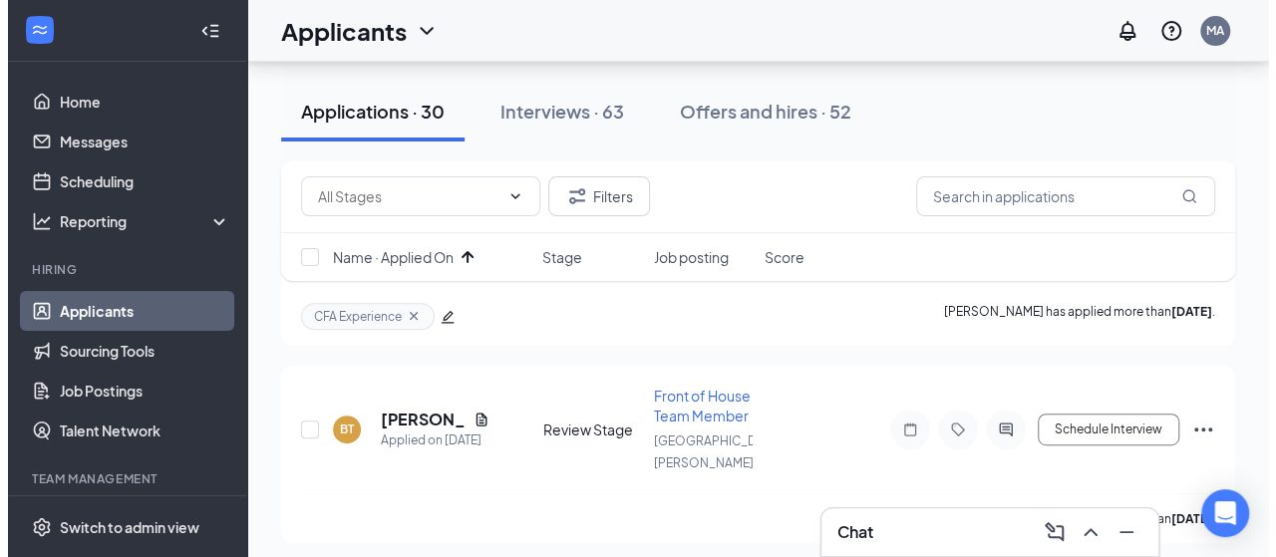
scroll to position [259, 0]
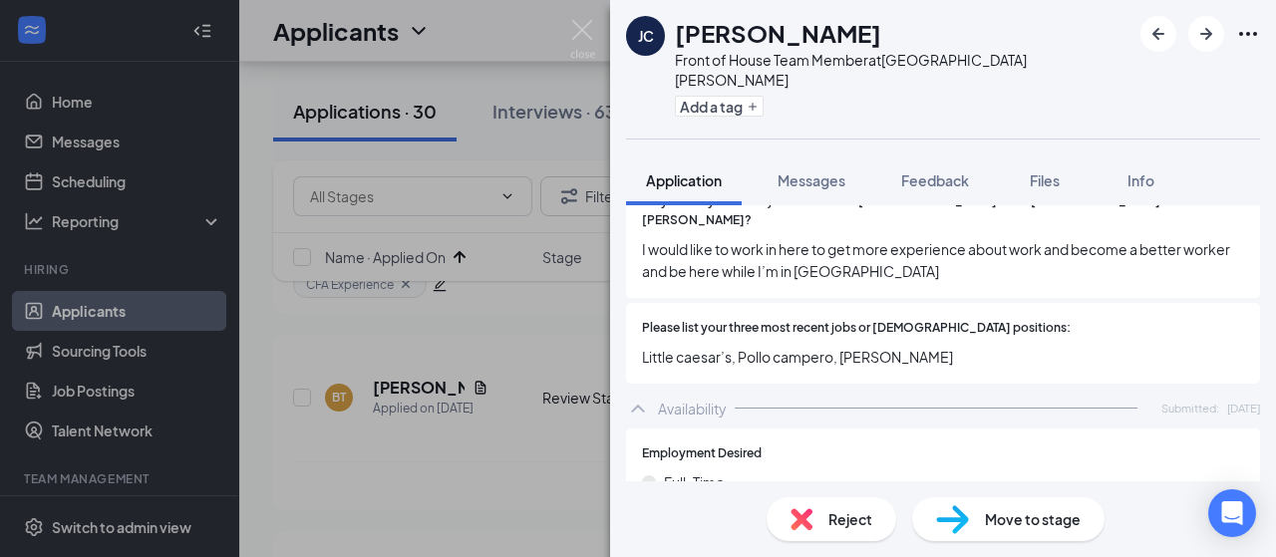
scroll to position [381, 0]
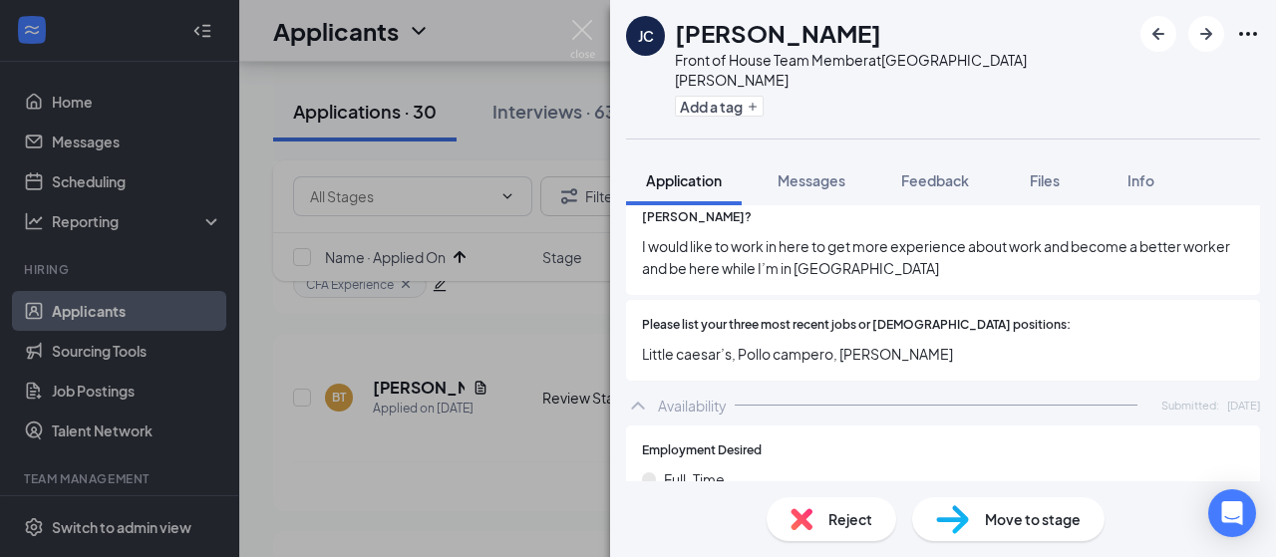
click at [846, 529] on span "Reject" at bounding box center [850, 519] width 44 height 22
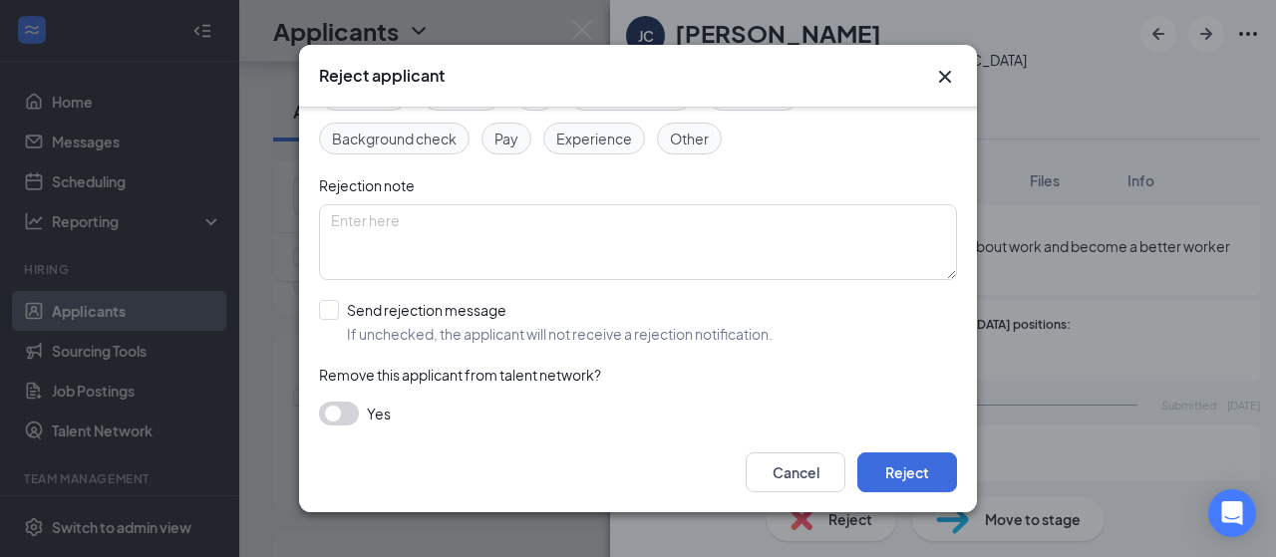
scroll to position [155, 0]
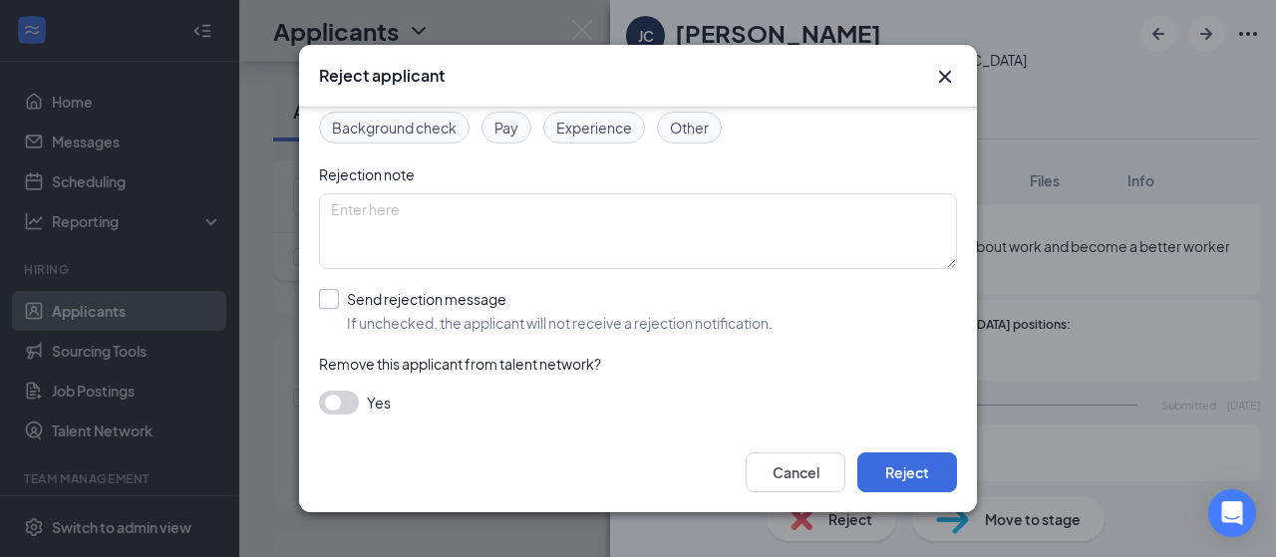
click at [519, 319] on input "Send rejection message If unchecked, the applicant will not receive a rejection…" at bounding box center [545, 311] width 453 height 44
checkbox input "true"
click at [464, 392] on input "search" at bounding box center [631, 401] width 600 height 34
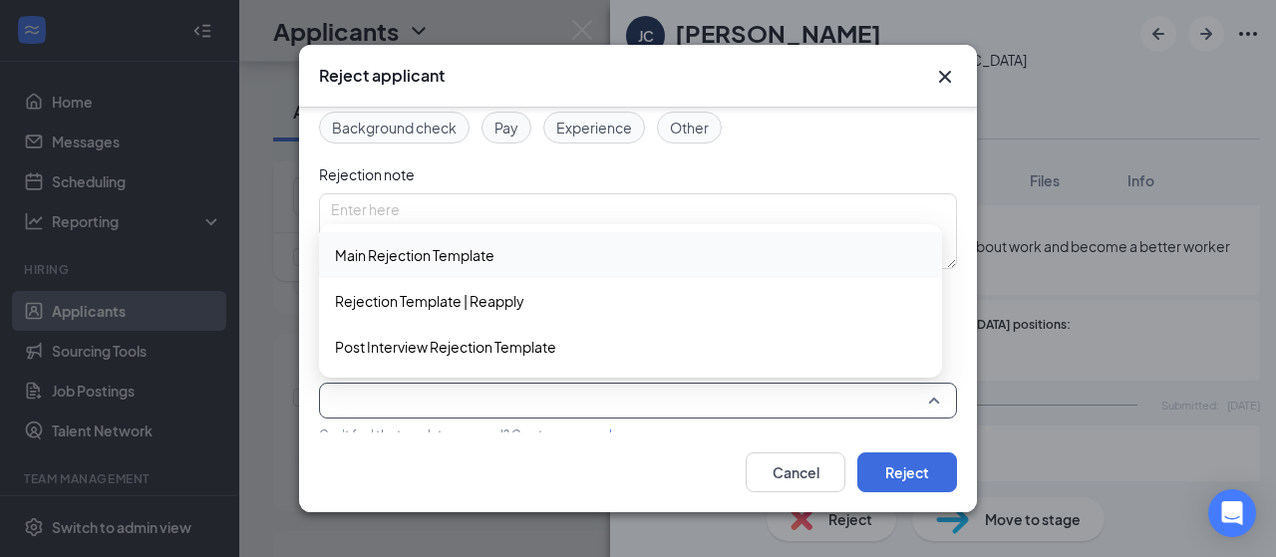
click at [417, 250] on span "Main Rejection Template" at bounding box center [414, 255] width 159 height 22
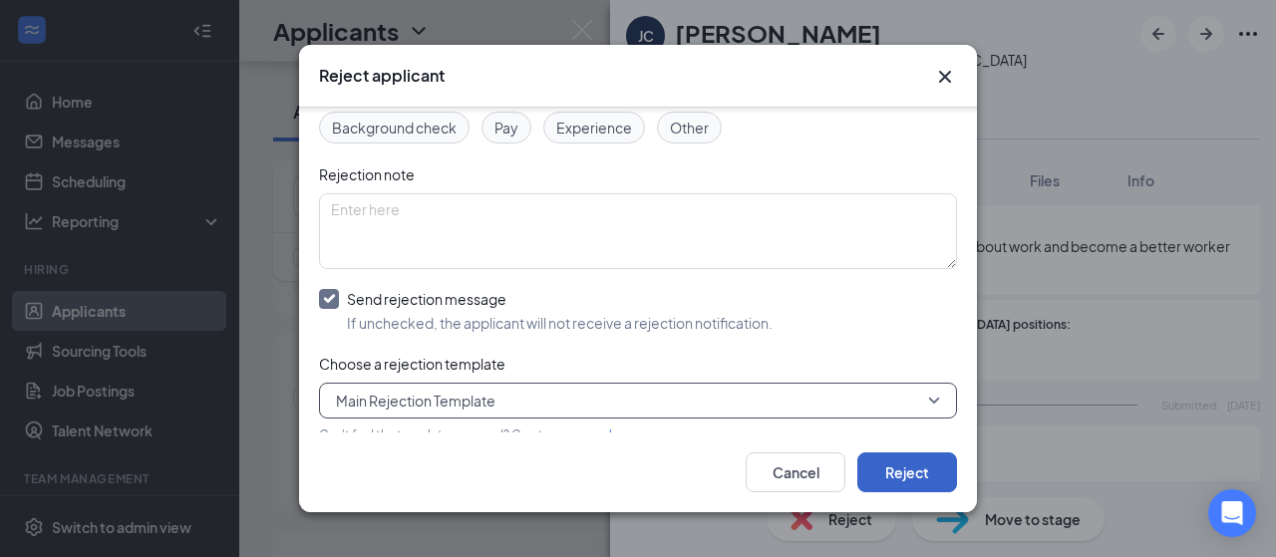
click at [923, 473] on button "Reject" at bounding box center [907, 472] width 100 height 40
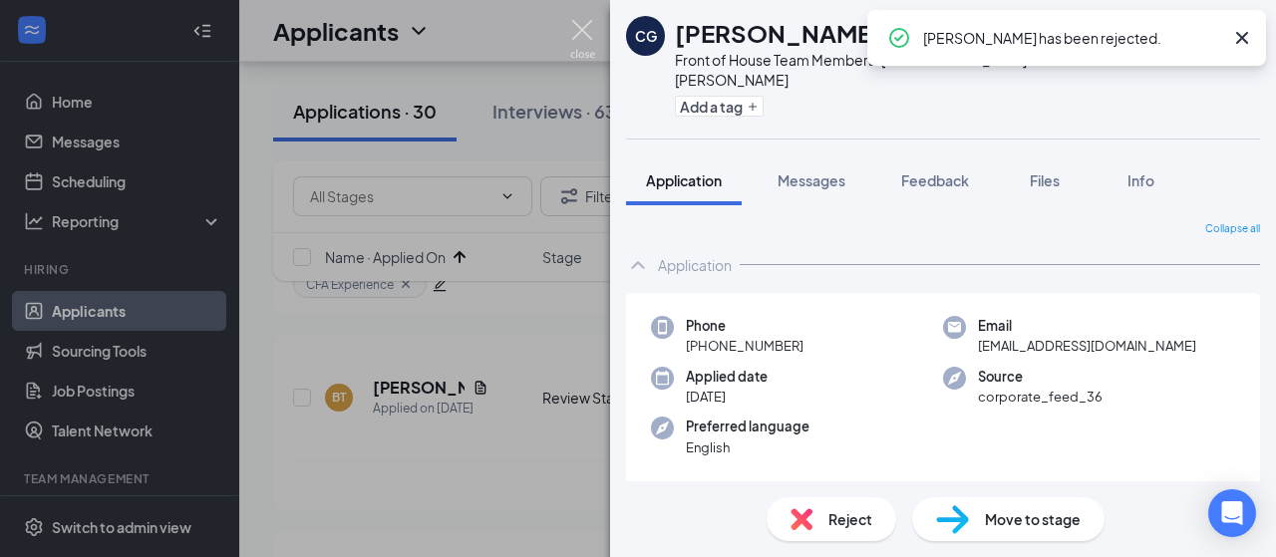
click at [582, 32] on img at bounding box center [582, 39] width 25 height 39
